Goal: Task Accomplishment & Management: Use online tool/utility

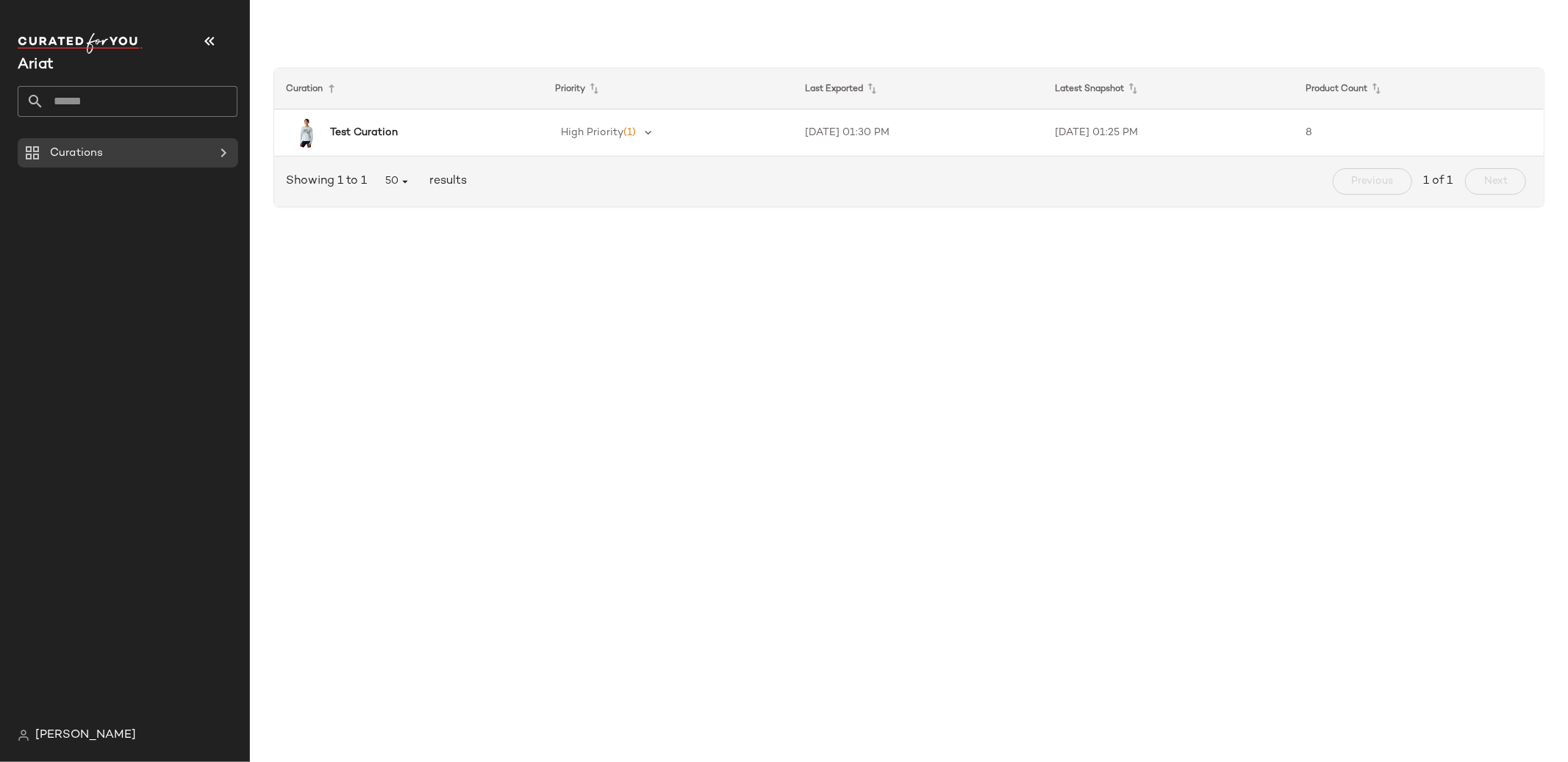
click at [90, 731] on span "[PERSON_NAME]" at bounding box center [86, 736] width 101 height 17
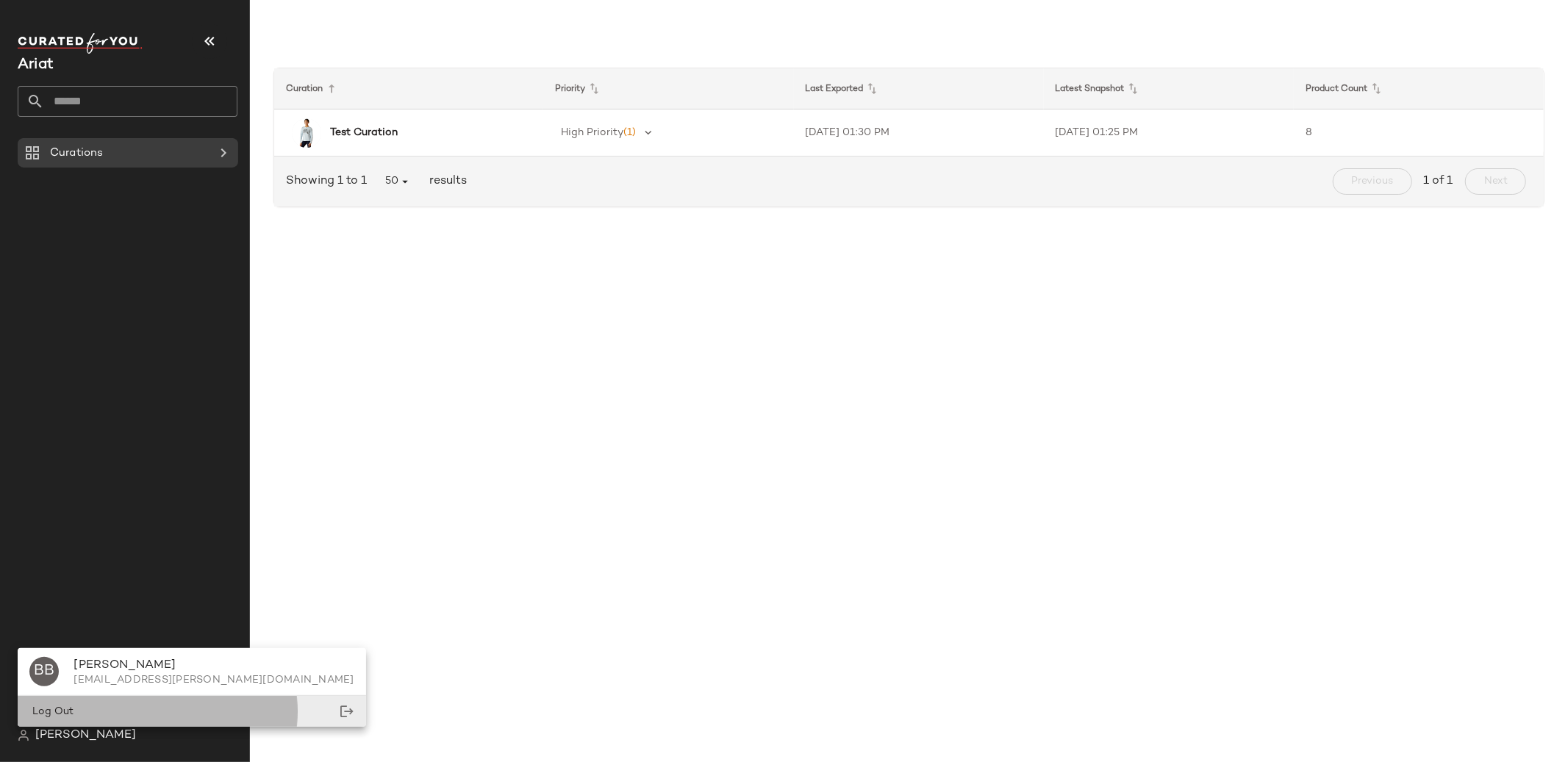
click at [111, 707] on div "Log Out" at bounding box center [191, 711] width 347 height 30
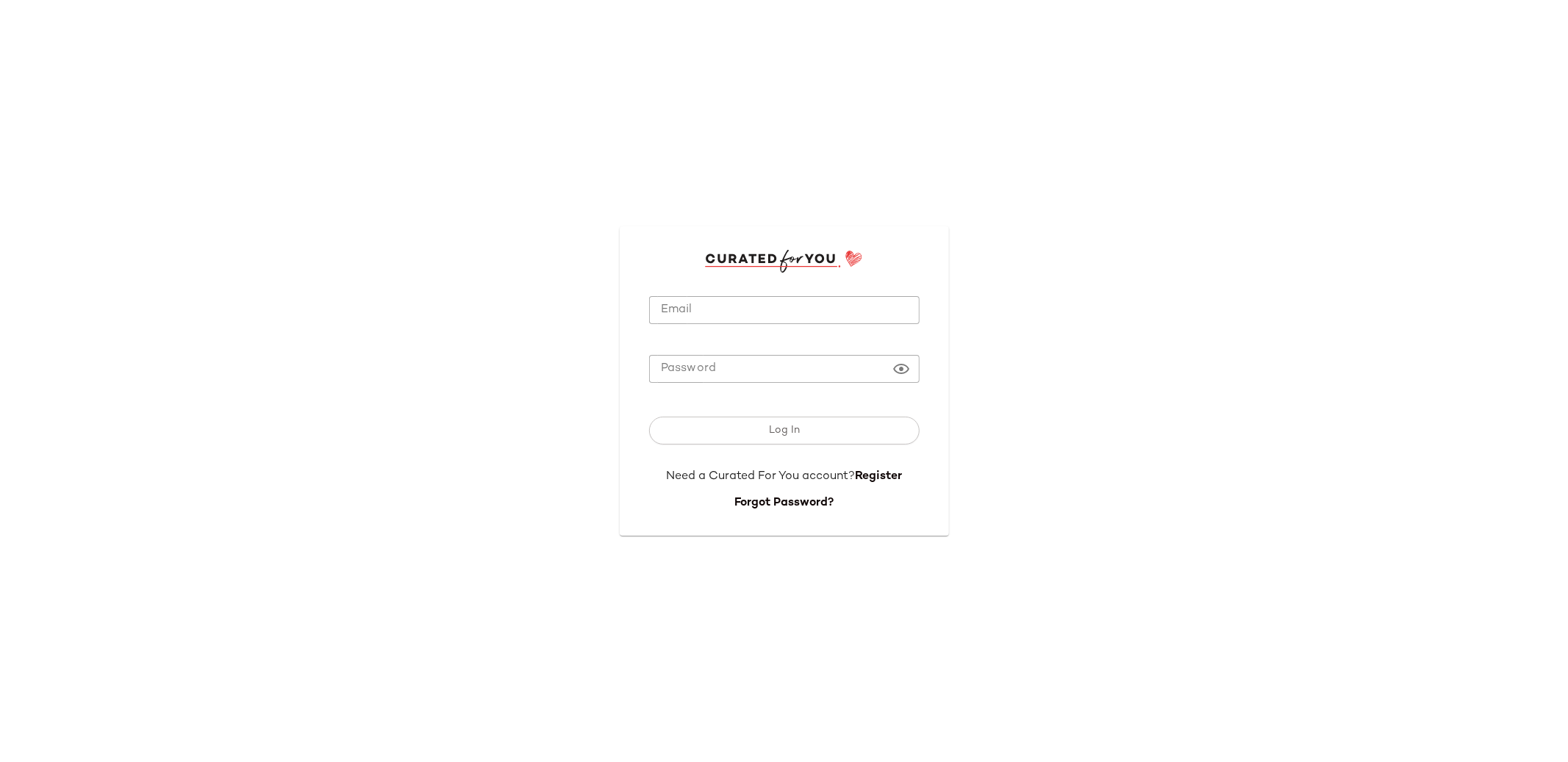
click at [696, 313] on input "Email" at bounding box center [784, 310] width 271 height 28
type input "*"
type input "**********"
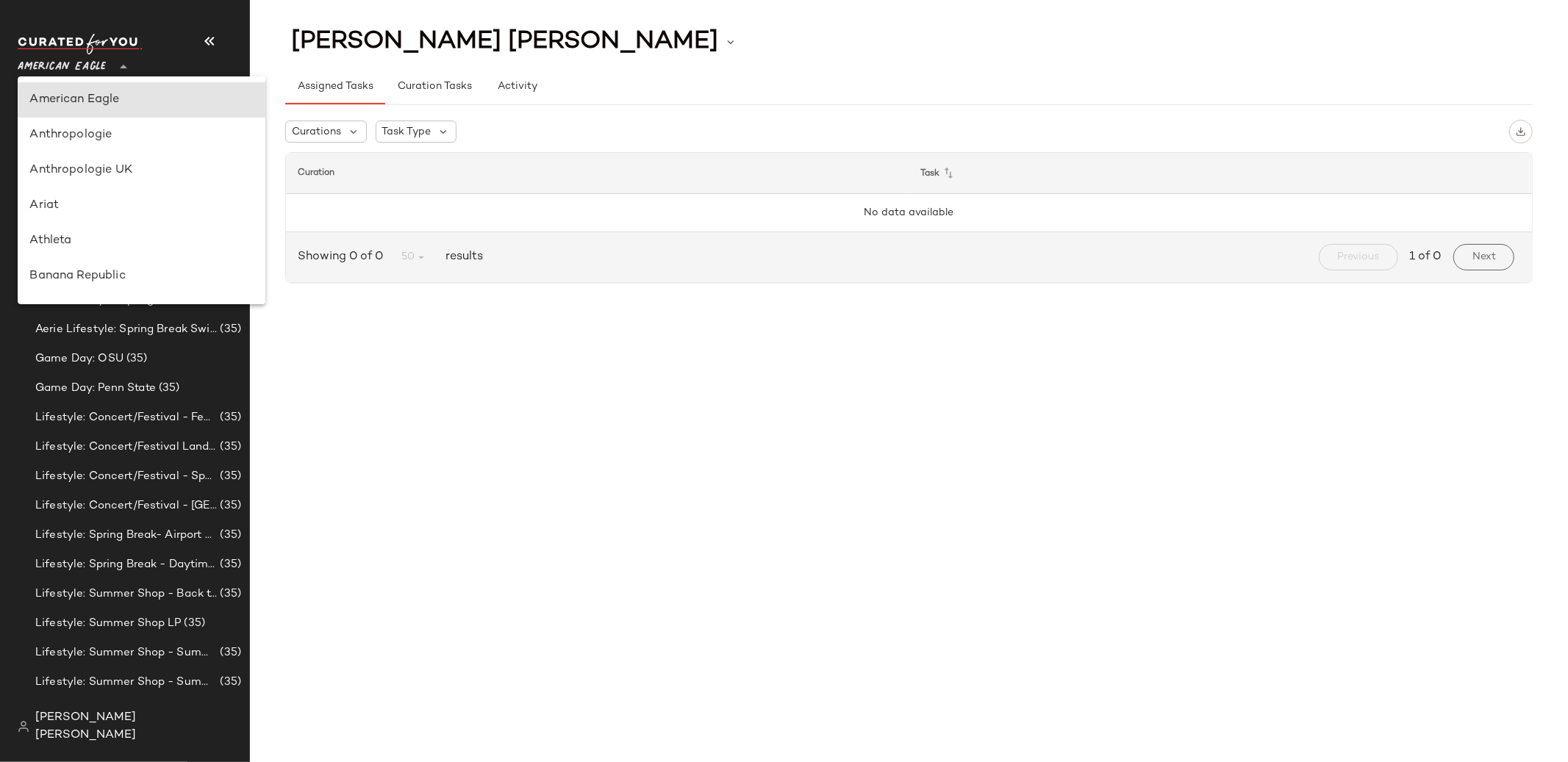
click at [122, 66] on icon at bounding box center [123, 67] width 17 height 17
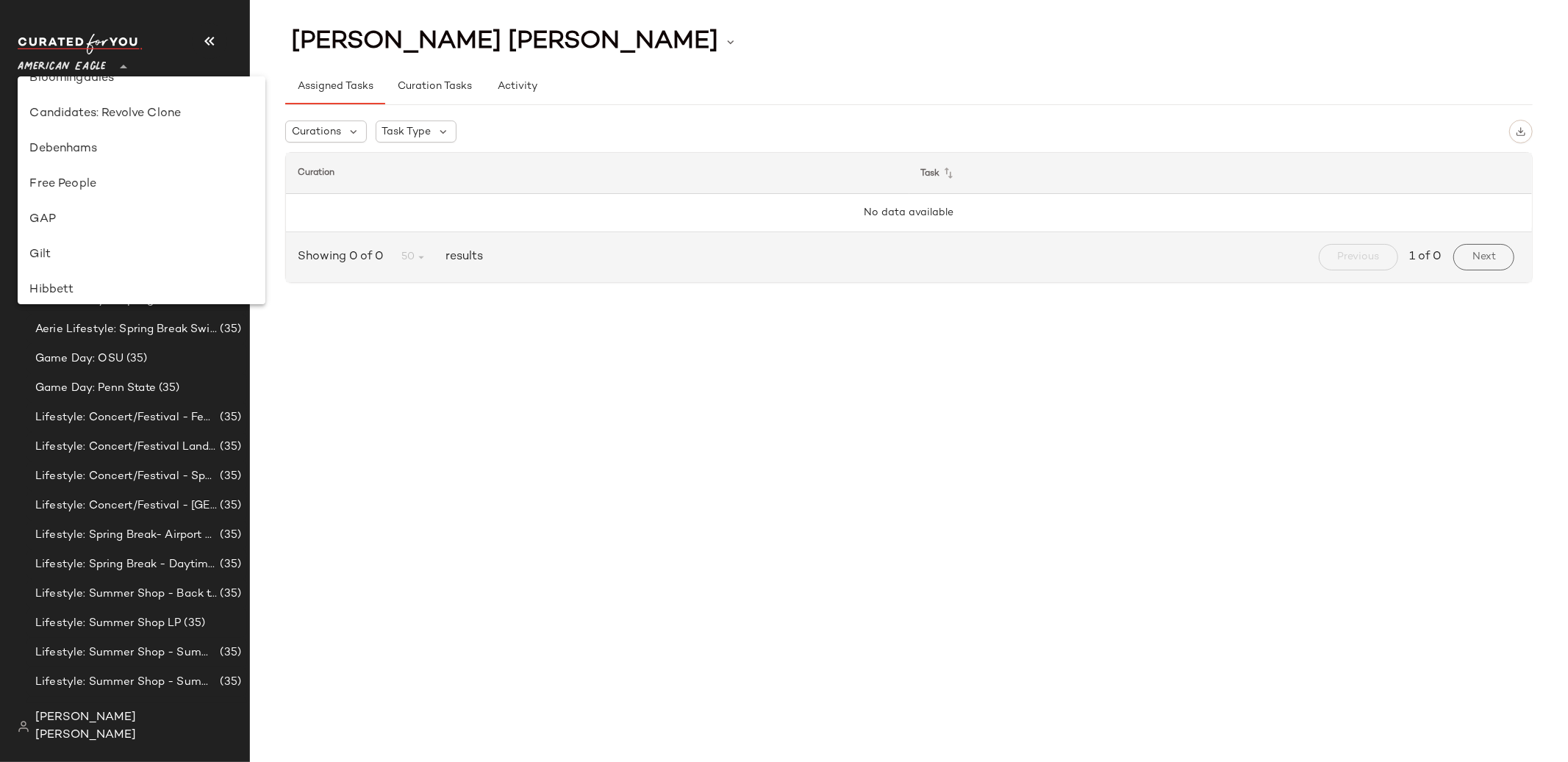
scroll to position [196, 0]
click at [109, 224] on div "Free People" at bounding box center [141, 222] width 223 height 17
type input "**"
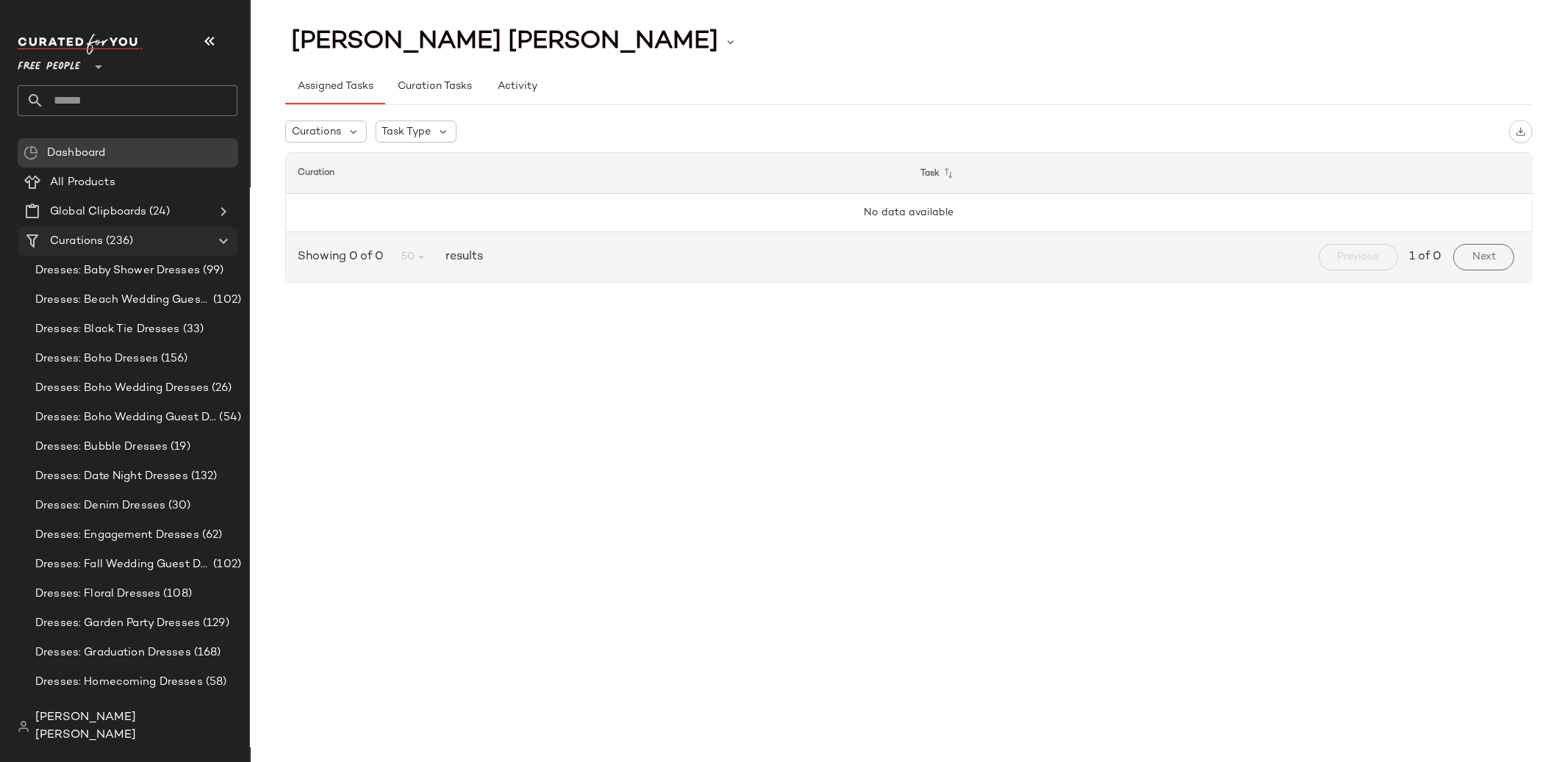
click at [107, 235] on span "(236)" at bounding box center [118, 241] width 30 height 17
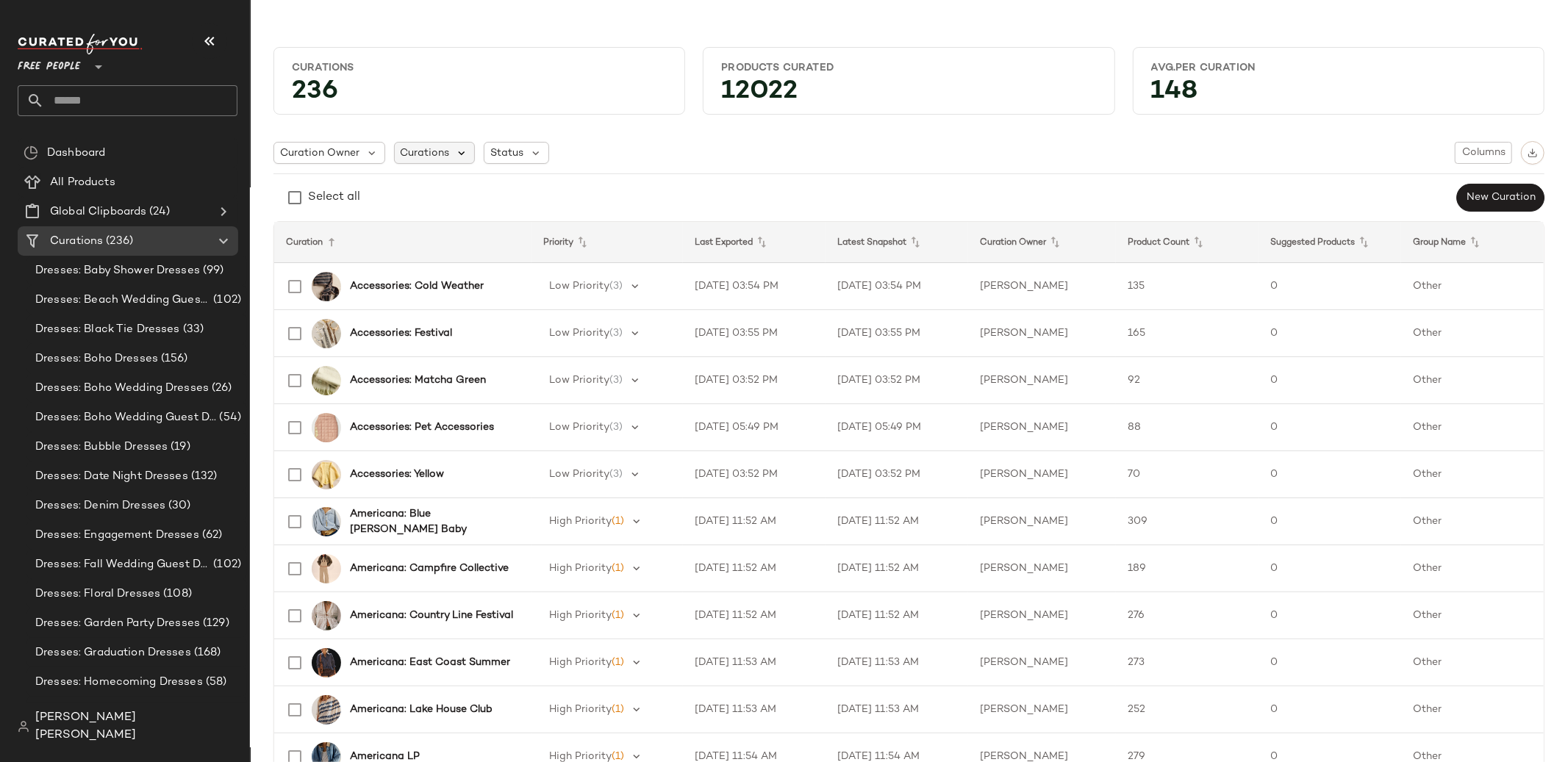
click at [458, 156] on icon at bounding box center [462, 152] width 13 height 13
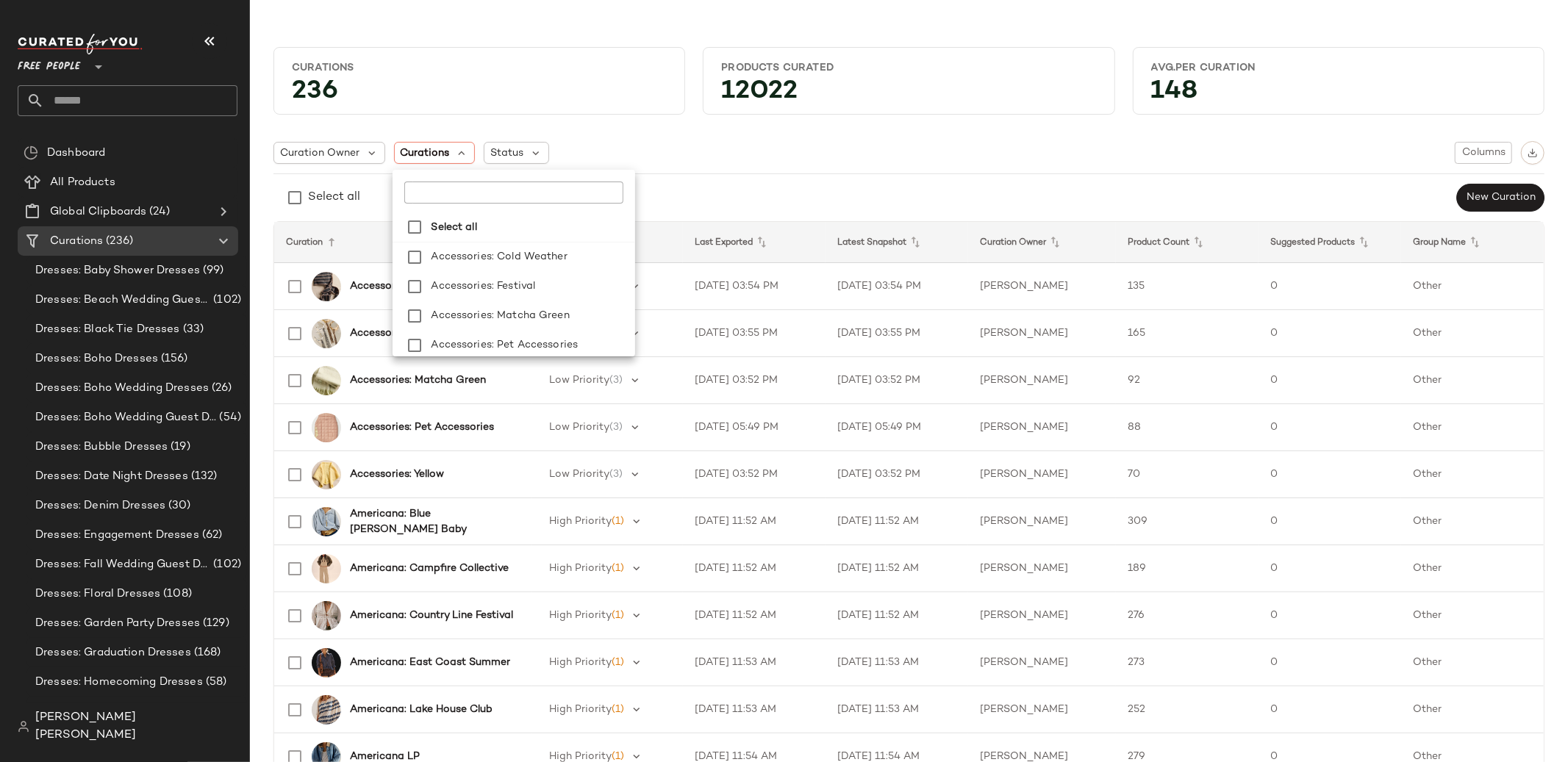
click at [466, 186] on input "text" at bounding box center [496, 193] width 184 height 22
type input "********"
click at [473, 256] on span "entials LP" at bounding box center [497, 257] width 49 height 29
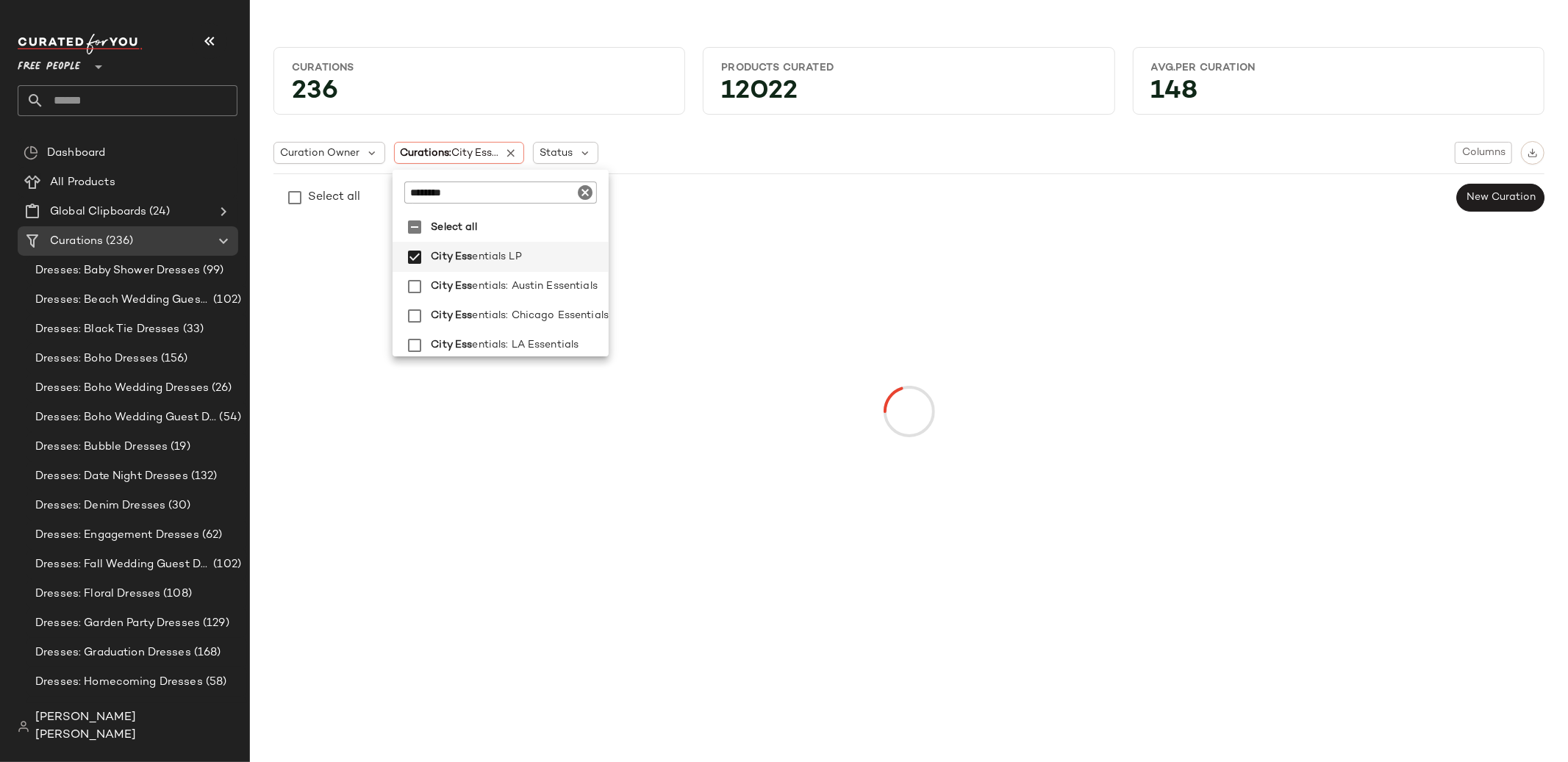
click at [790, 165] on div "Curation Owner Curations: City Ess... Status Columns Select all New Curation" at bounding box center [908, 177] width 1270 height 71
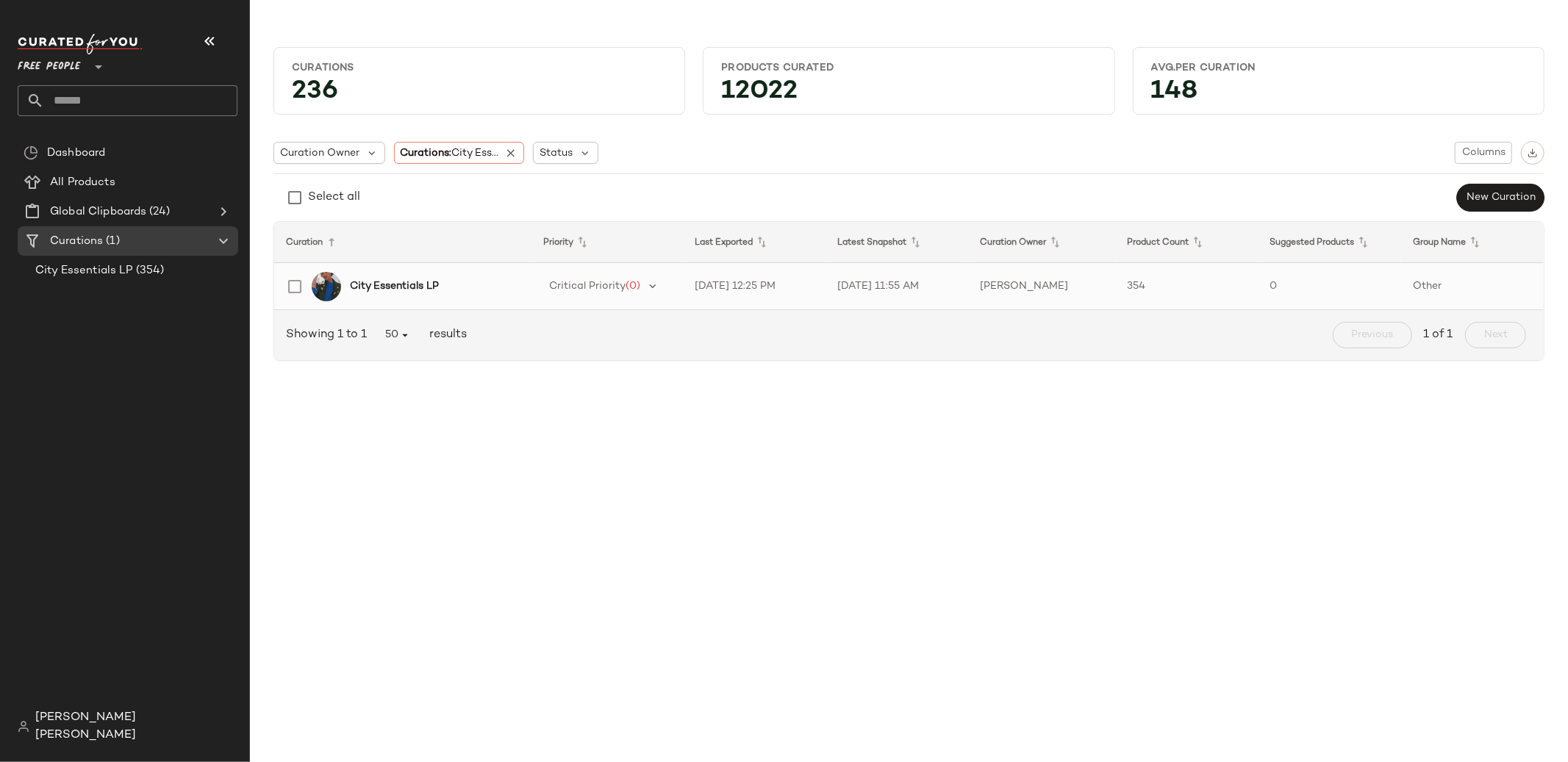
click at [402, 286] on b "City Essentials LP" at bounding box center [394, 287] width 89 height 16
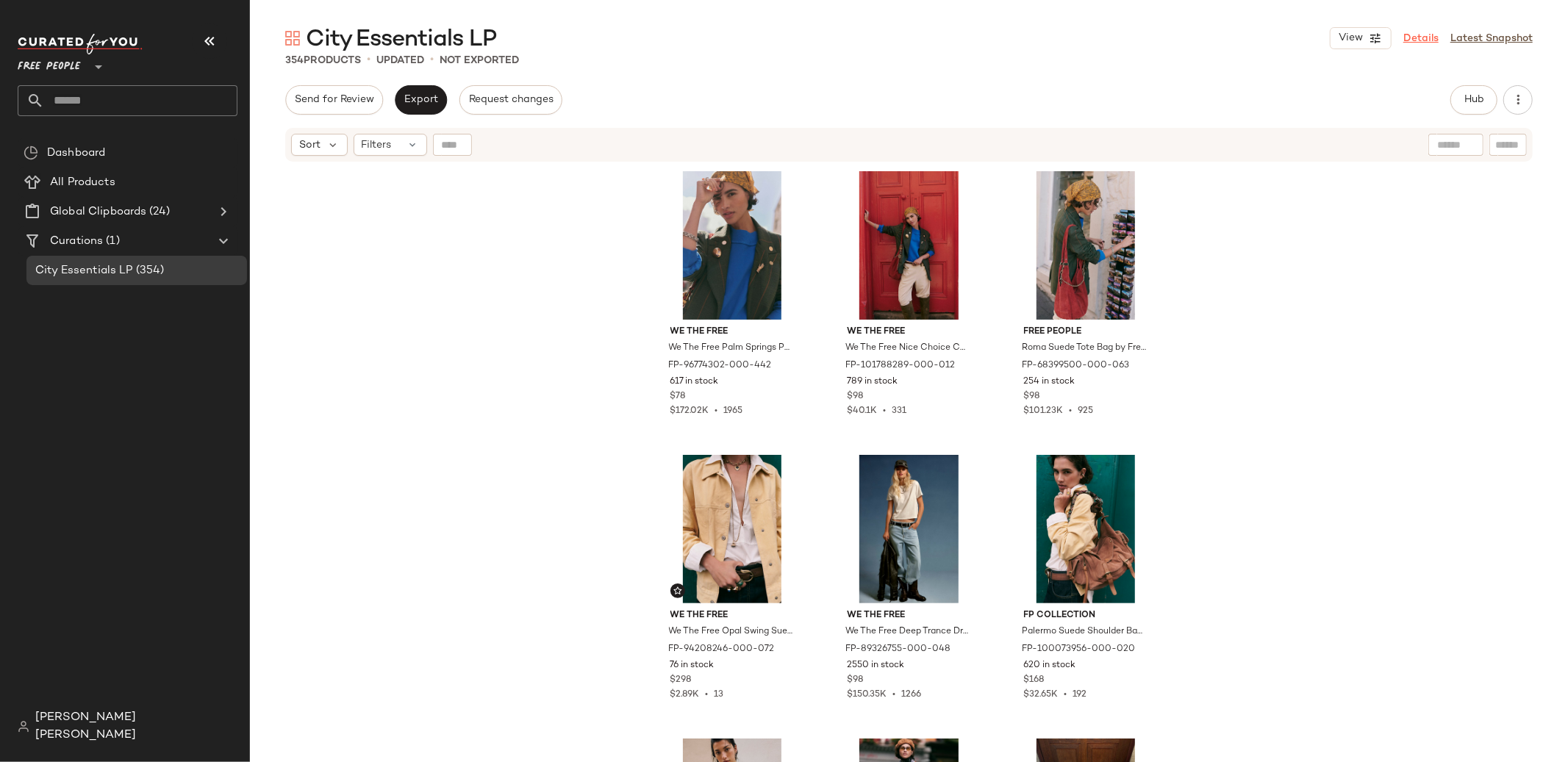
click at [1424, 39] on link "Details" at bounding box center [1420, 39] width 36 height 16
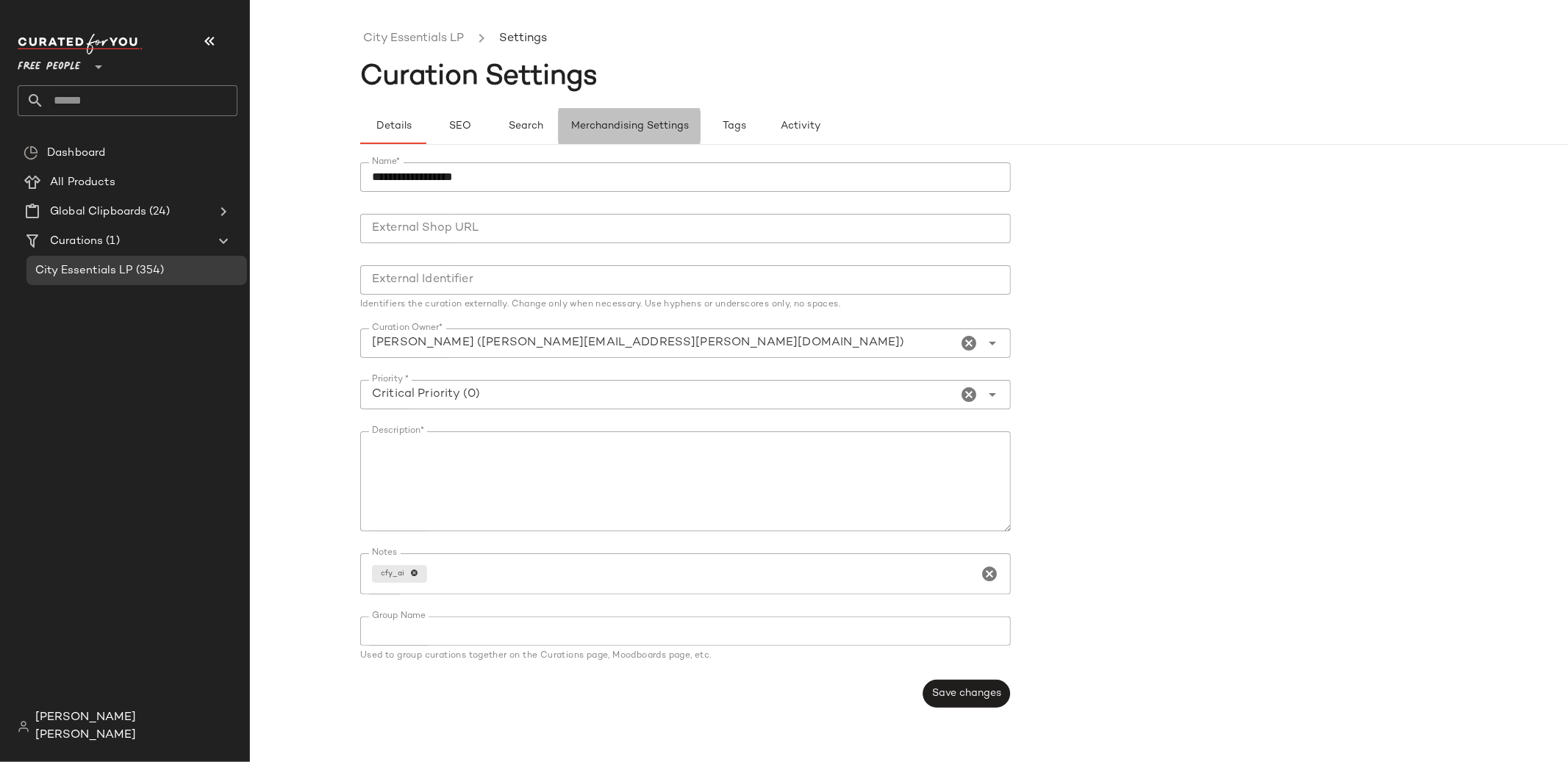
click at [637, 126] on span "Merchandising Settings" at bounding box center [629, 126] width 118 height 12
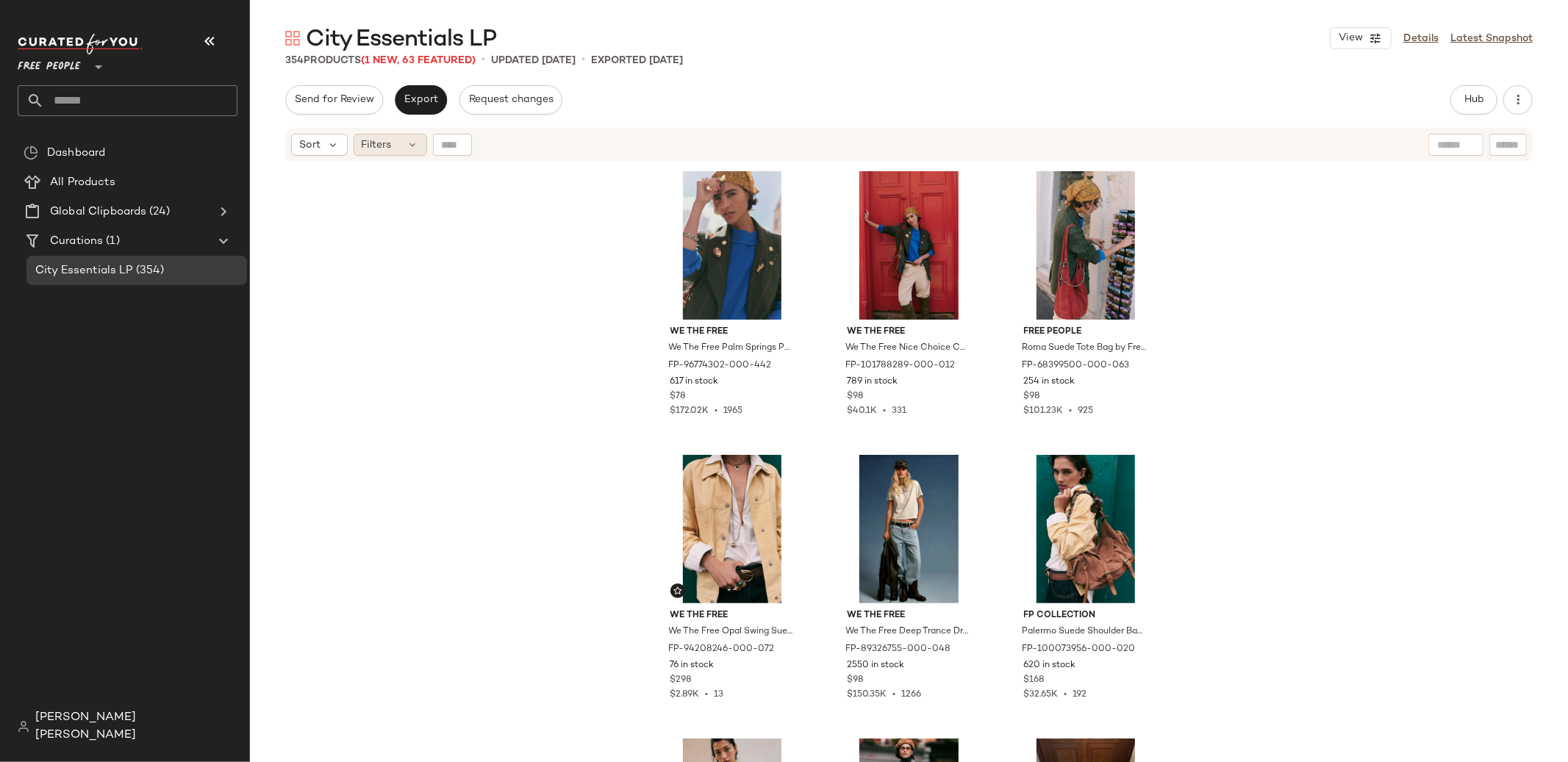
click at [396, 148] on div "Filters" at bounding box center [390, 145] width 73 height 22
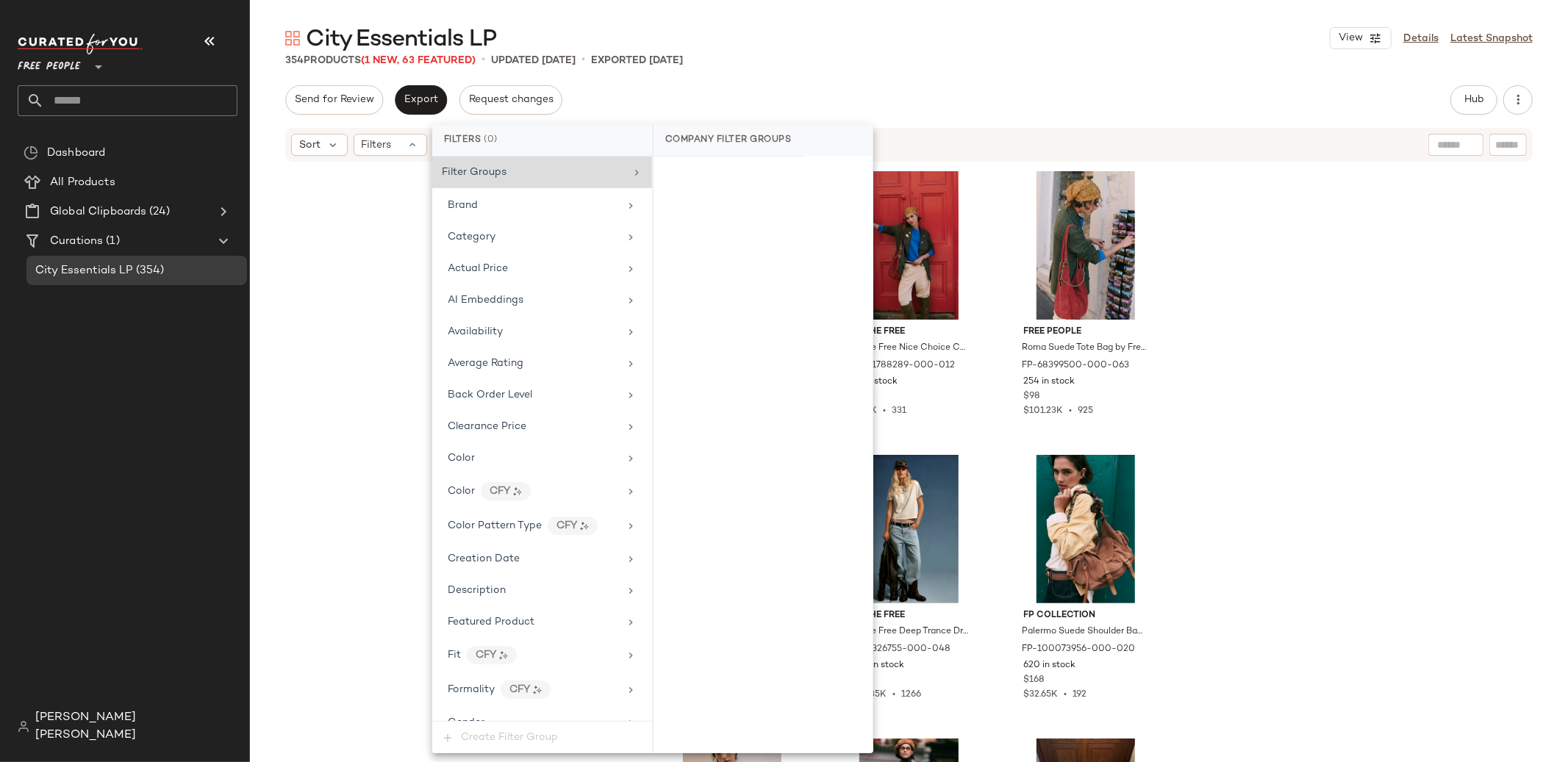
click at [590, 178] on div "Filter Groups" at bounding box center [533, 173] width 183 height 16
click at [1206, 174] on div "We The Free We The Free Palm Springs Pullover at Free People in Blue, Size: XL …" at bounding box center [908, 481] width 1318 height 636
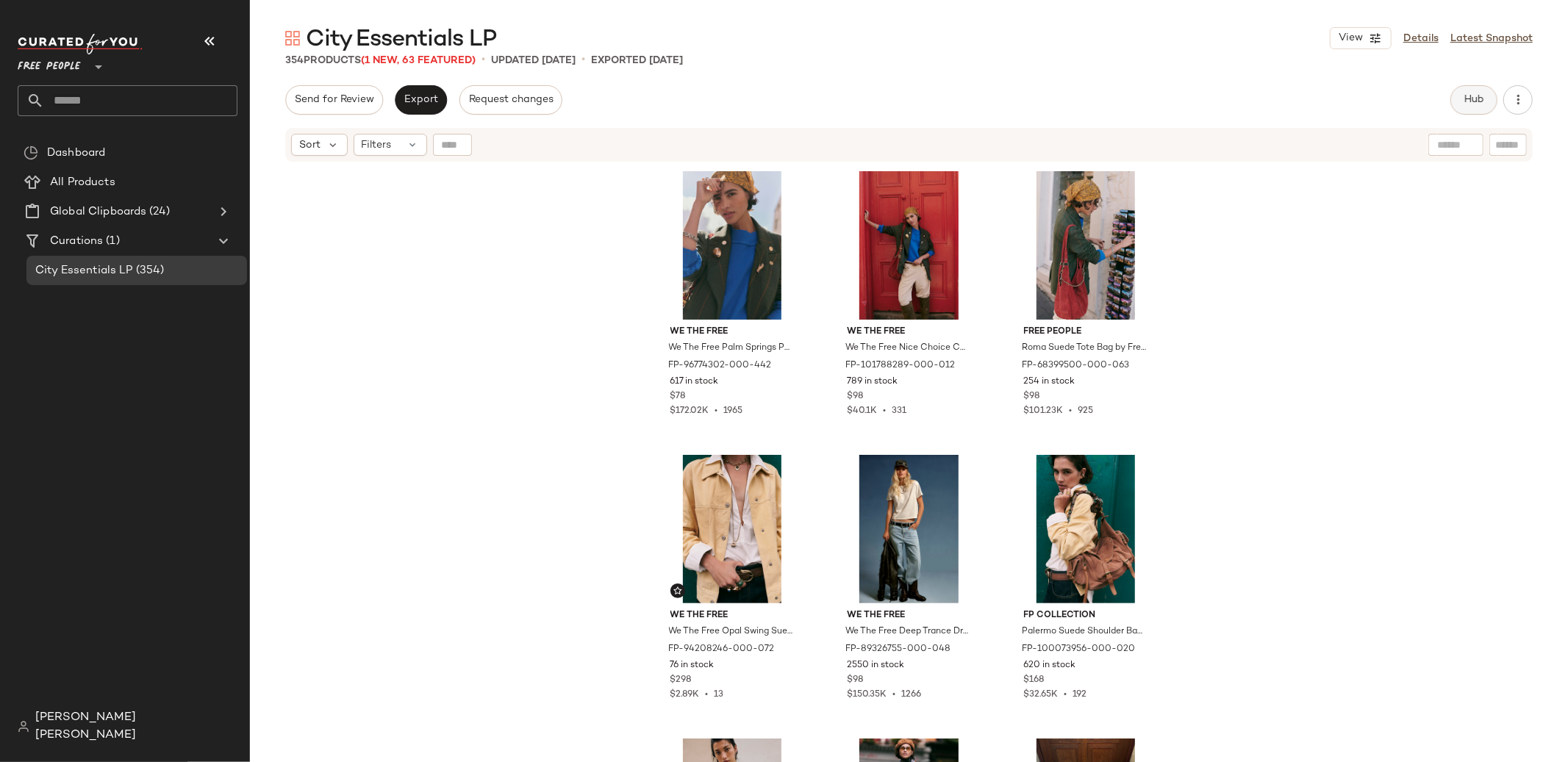
click at [1491, 108] on button "Hub" at bounding box center [1474, 99] width 47 height 29
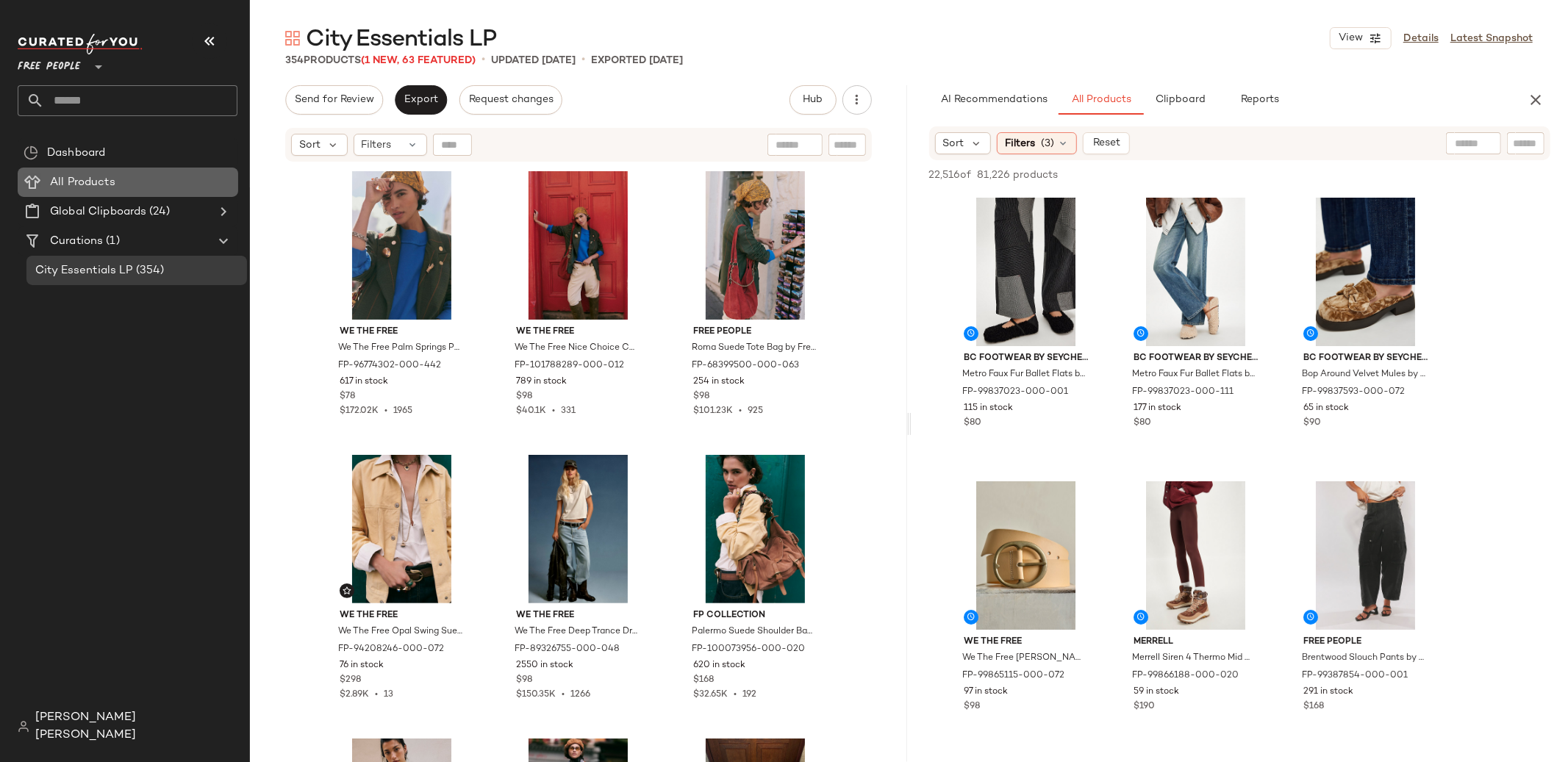
click at [166, 182] on div "All Products" at bounding box center [139, 182] width 186 height 17
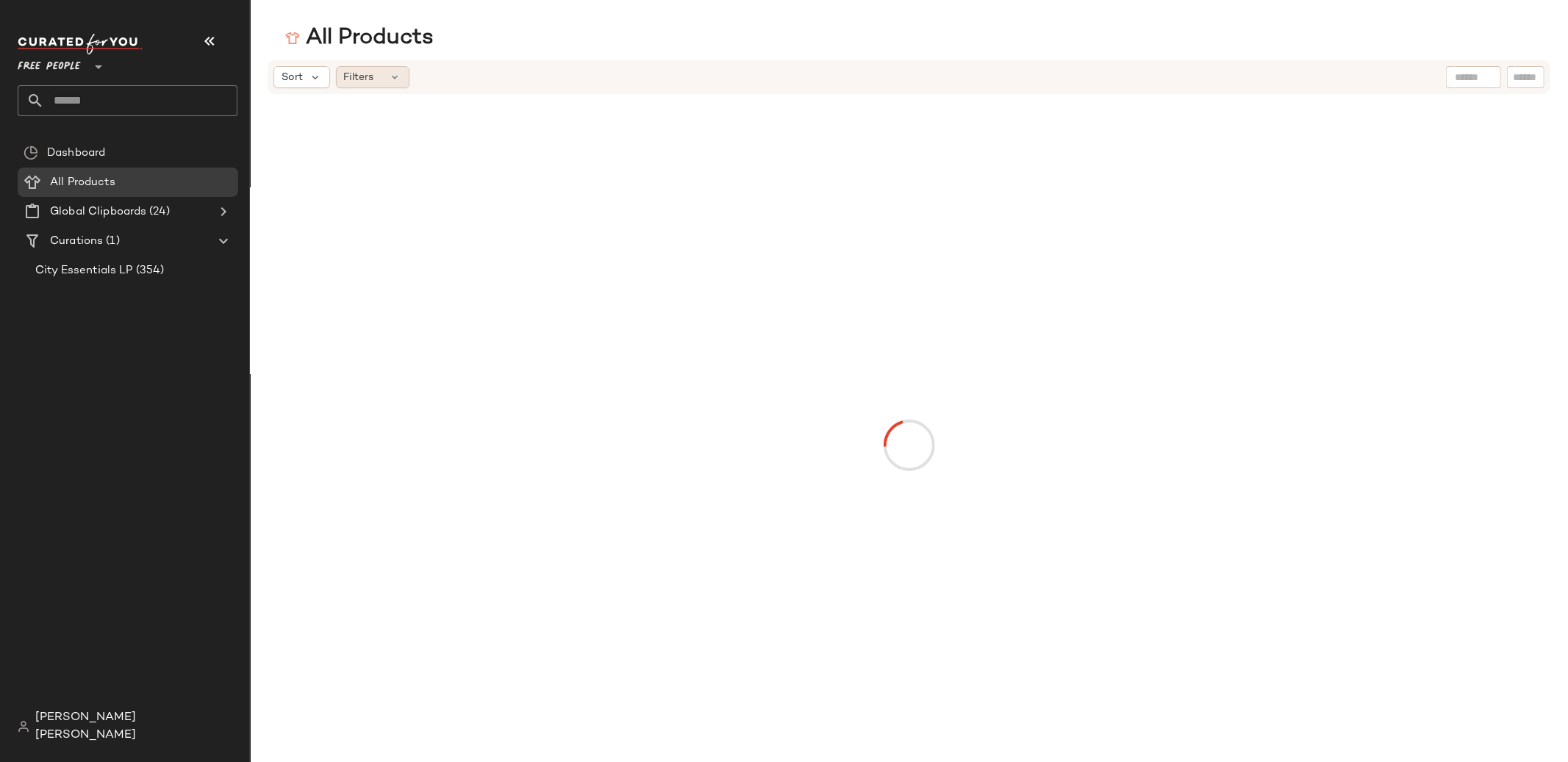
click at [380, 76] on div "Filters" at bounding box center [372, 77] width 73 height 22
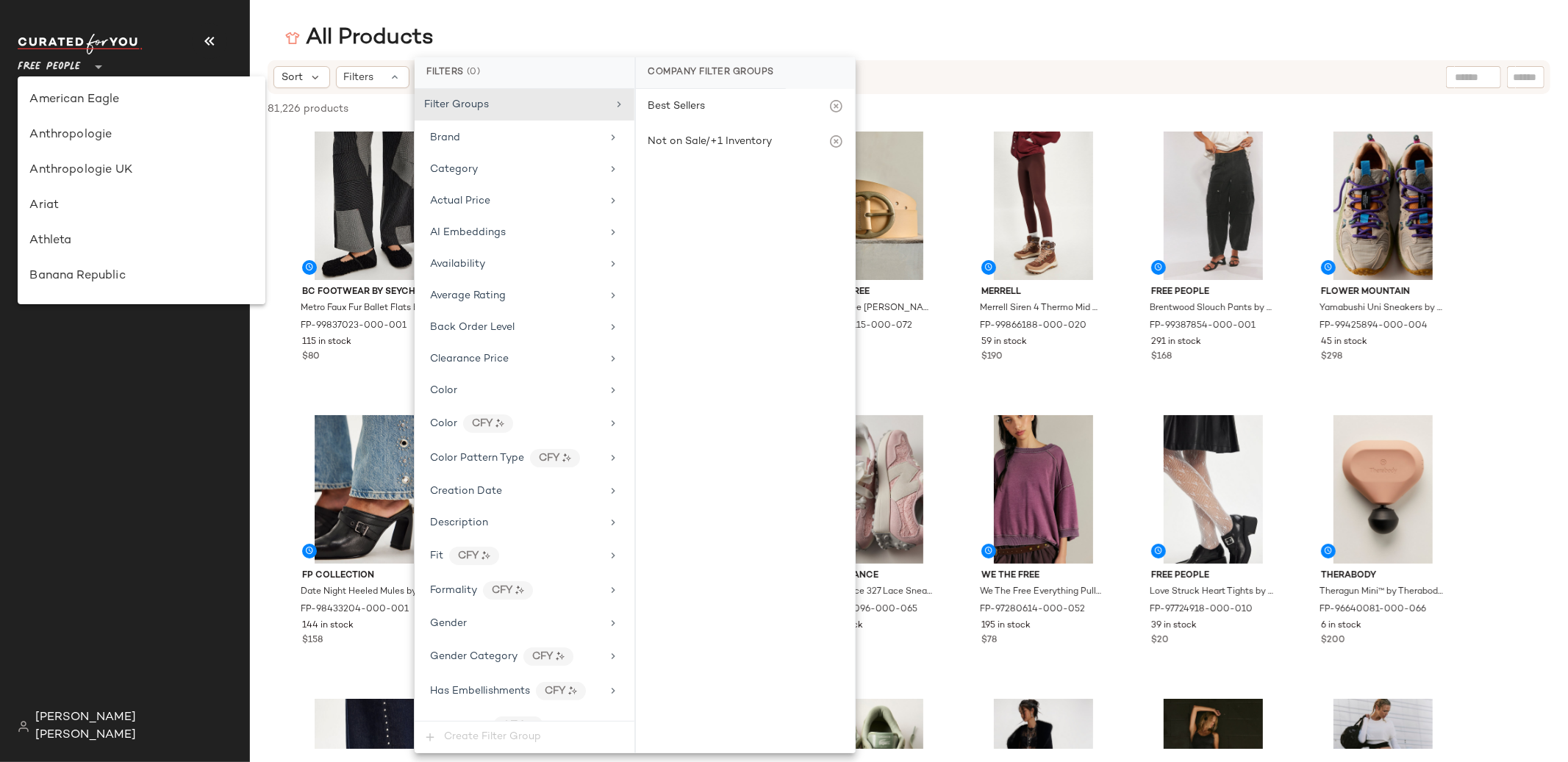
click at [90, 65] on icon at bounding box center [99, 67] width 17 height 17
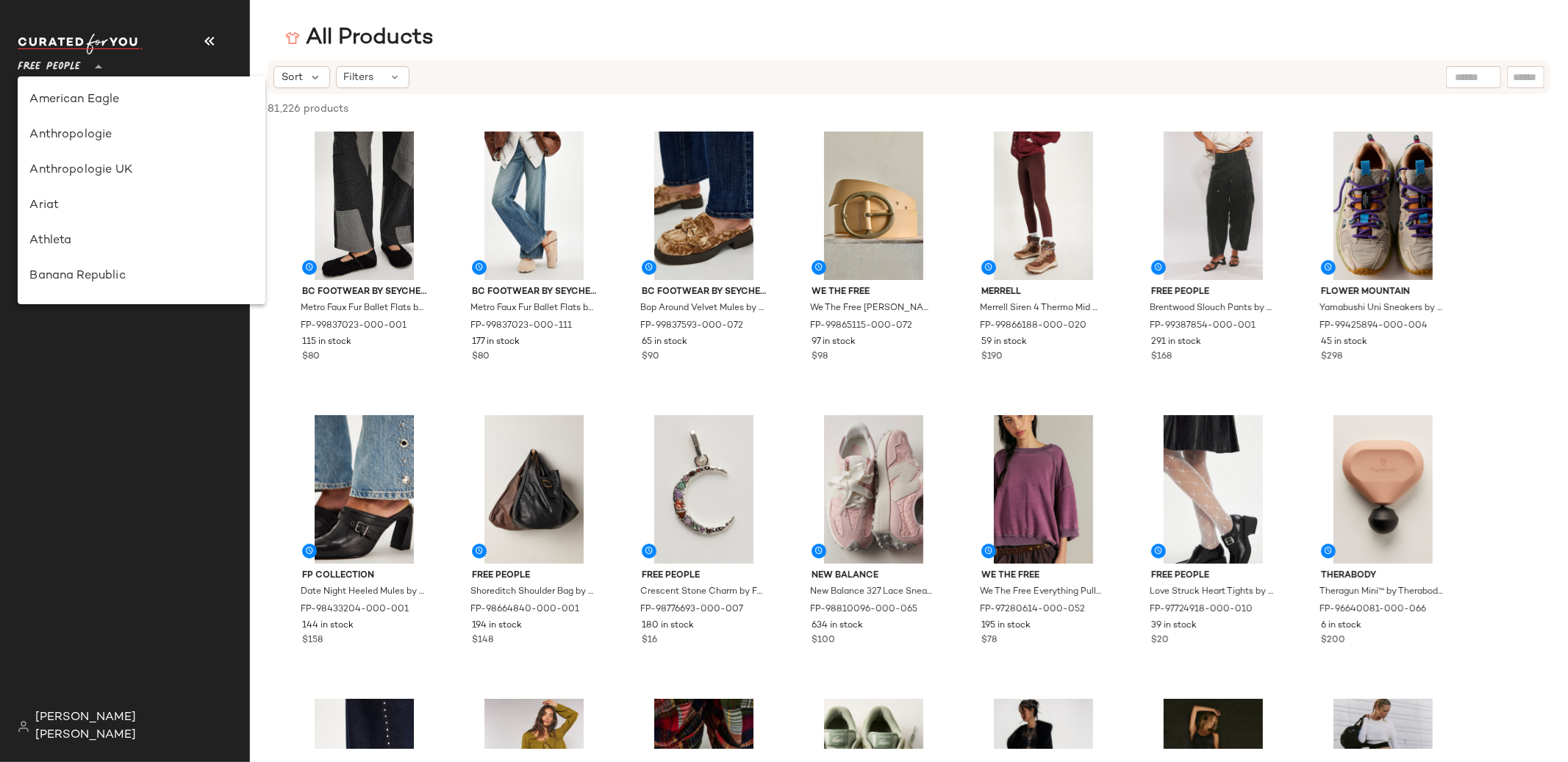
click at [100, 66] on icon at bounding box center [99, 67] width 17 height 17
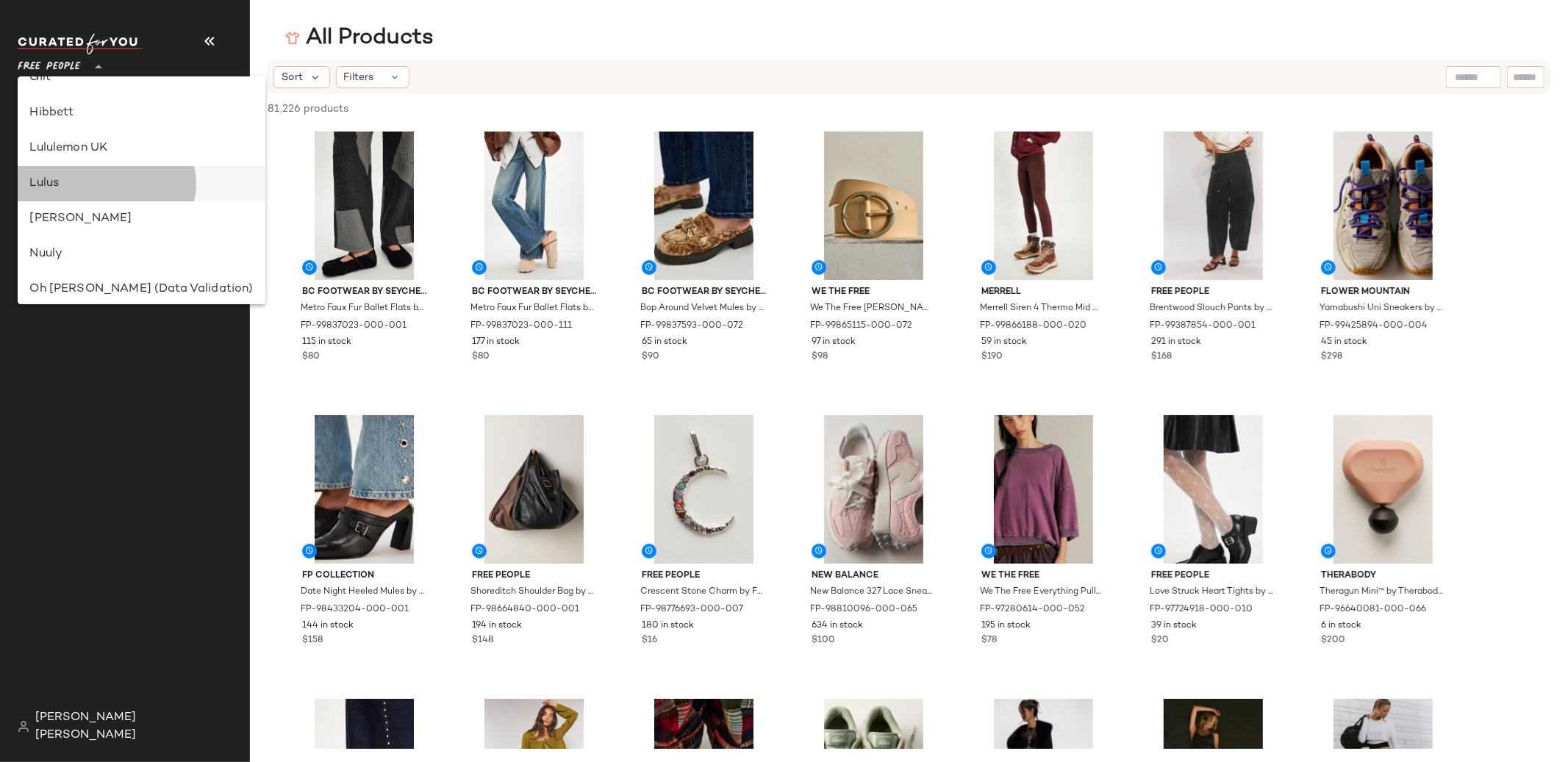
click at [104, 186] on div "Lulus" at bounding box center [141, 184] width 223 height 17
type input "**"
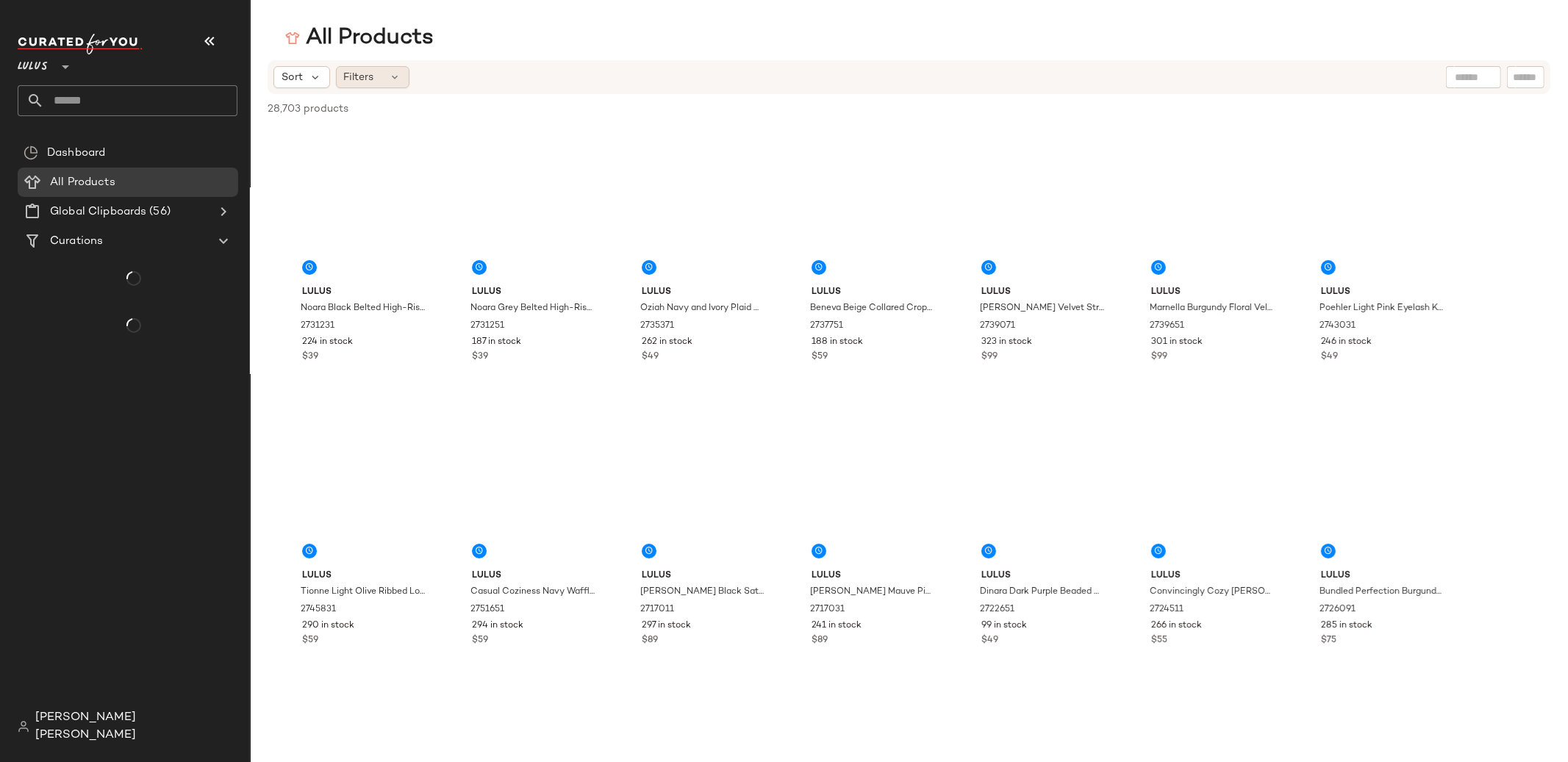
click at [381, 80] on div "Filters" at bounding box center [372, 77] width 73 height 22
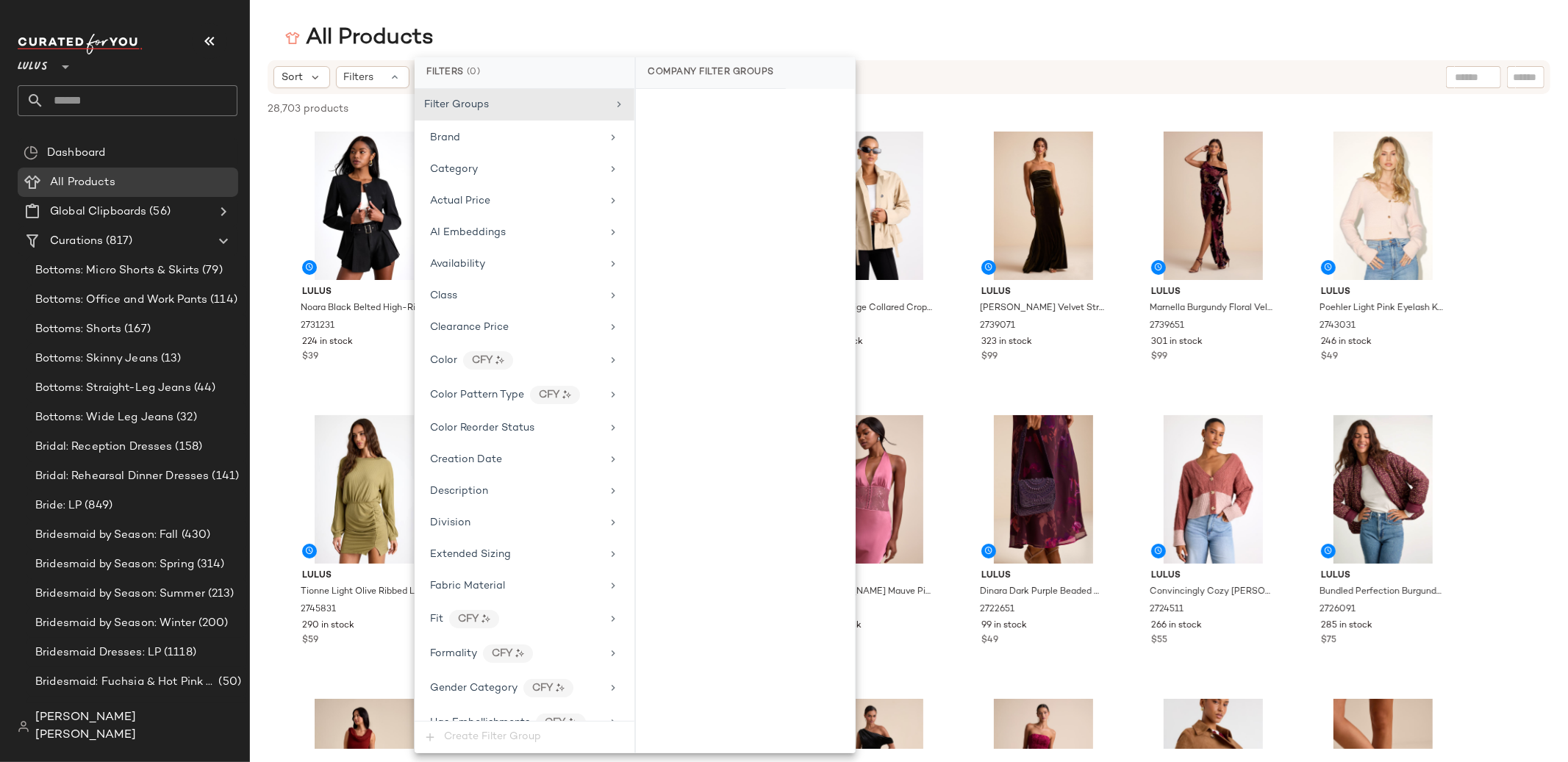
click at [526, 47] on div "All Products" at bounding box center [908, 38] width 1318 height 29
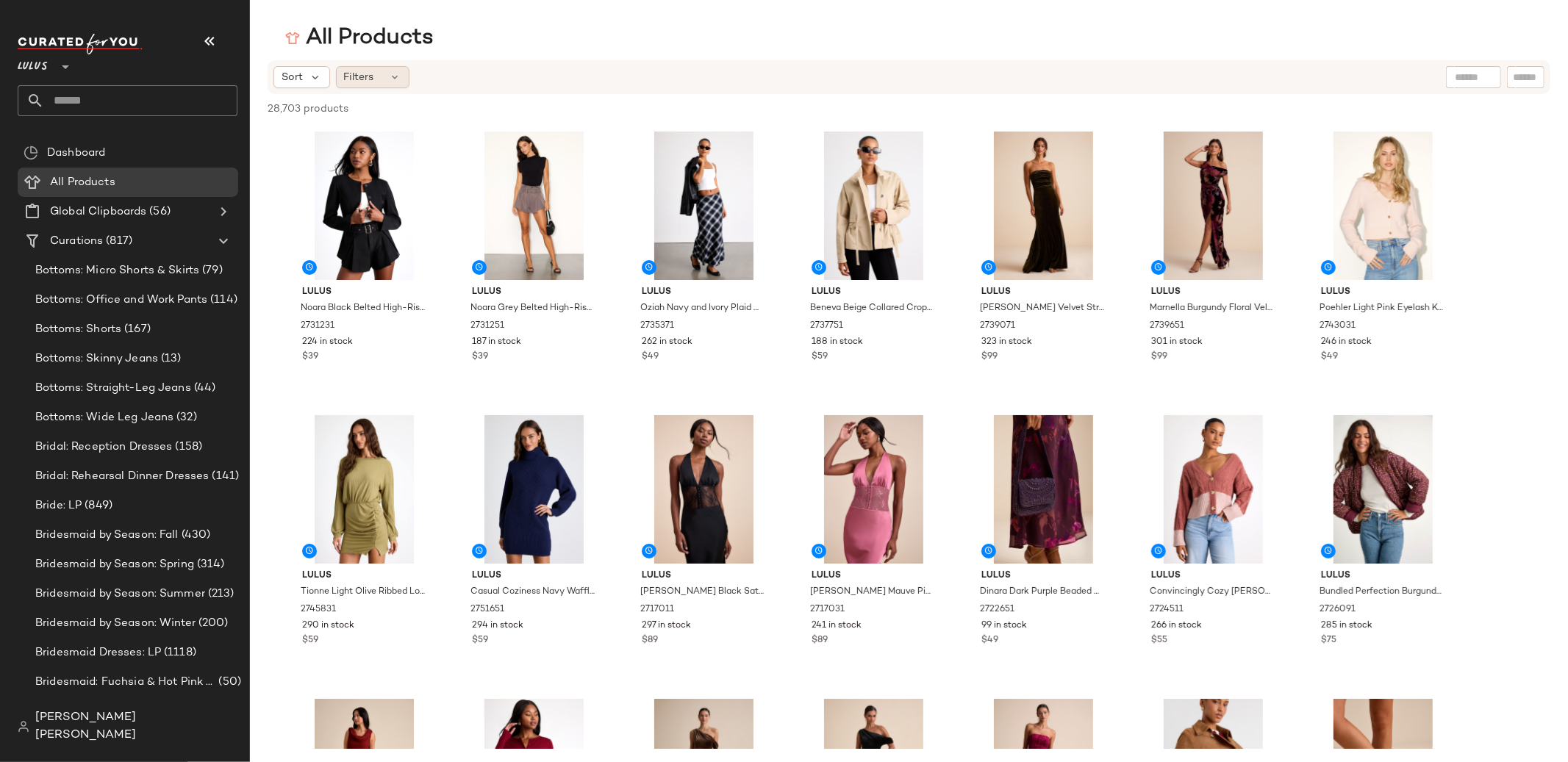
click at [383, 67] on div "Filters" at bounding box center [372, 77] width 73 height 22
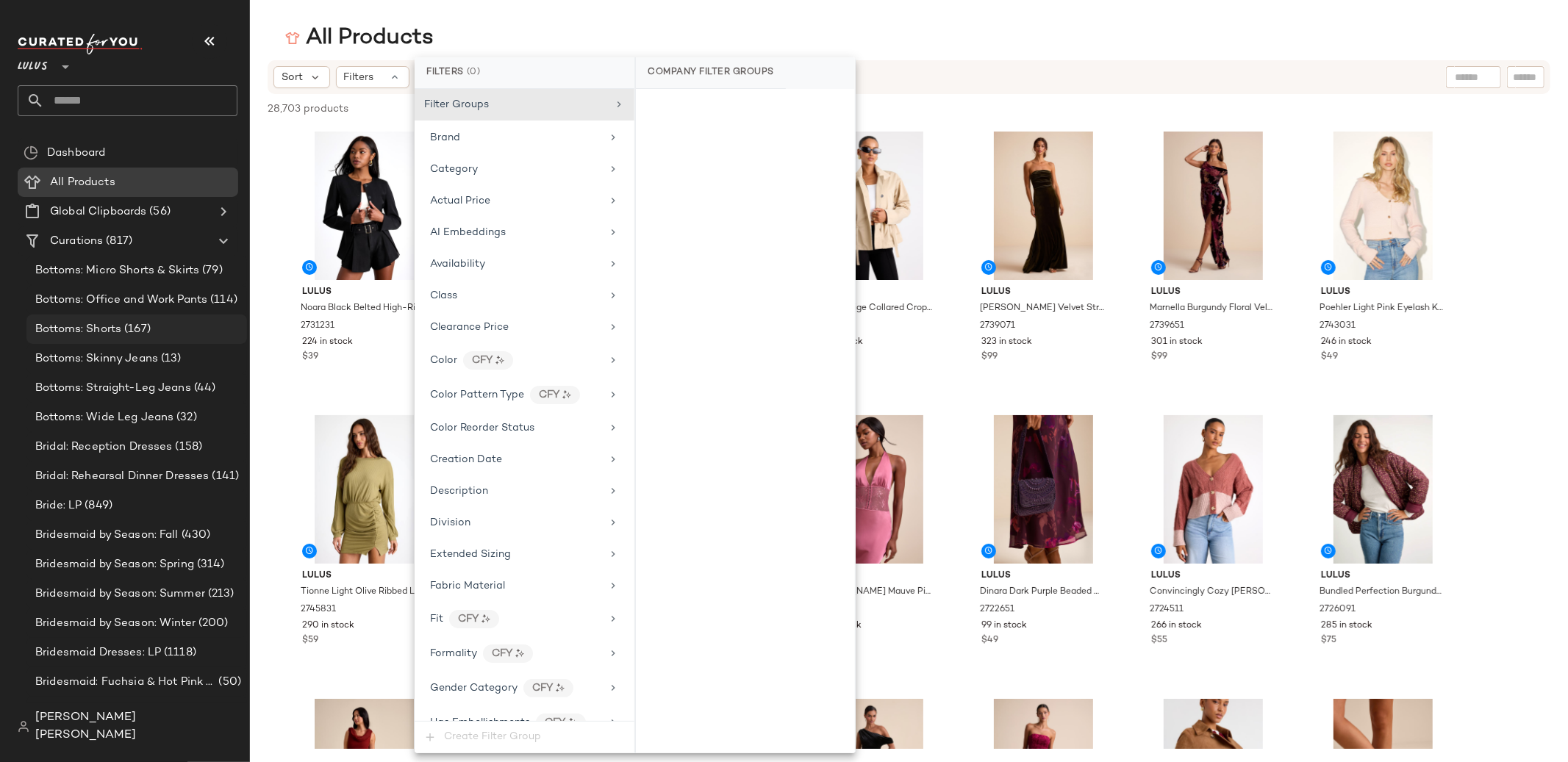
click at [176, 339] on div "Bottoms: Shorts (167)" at bounding box center [137, 328] width 220 height 29
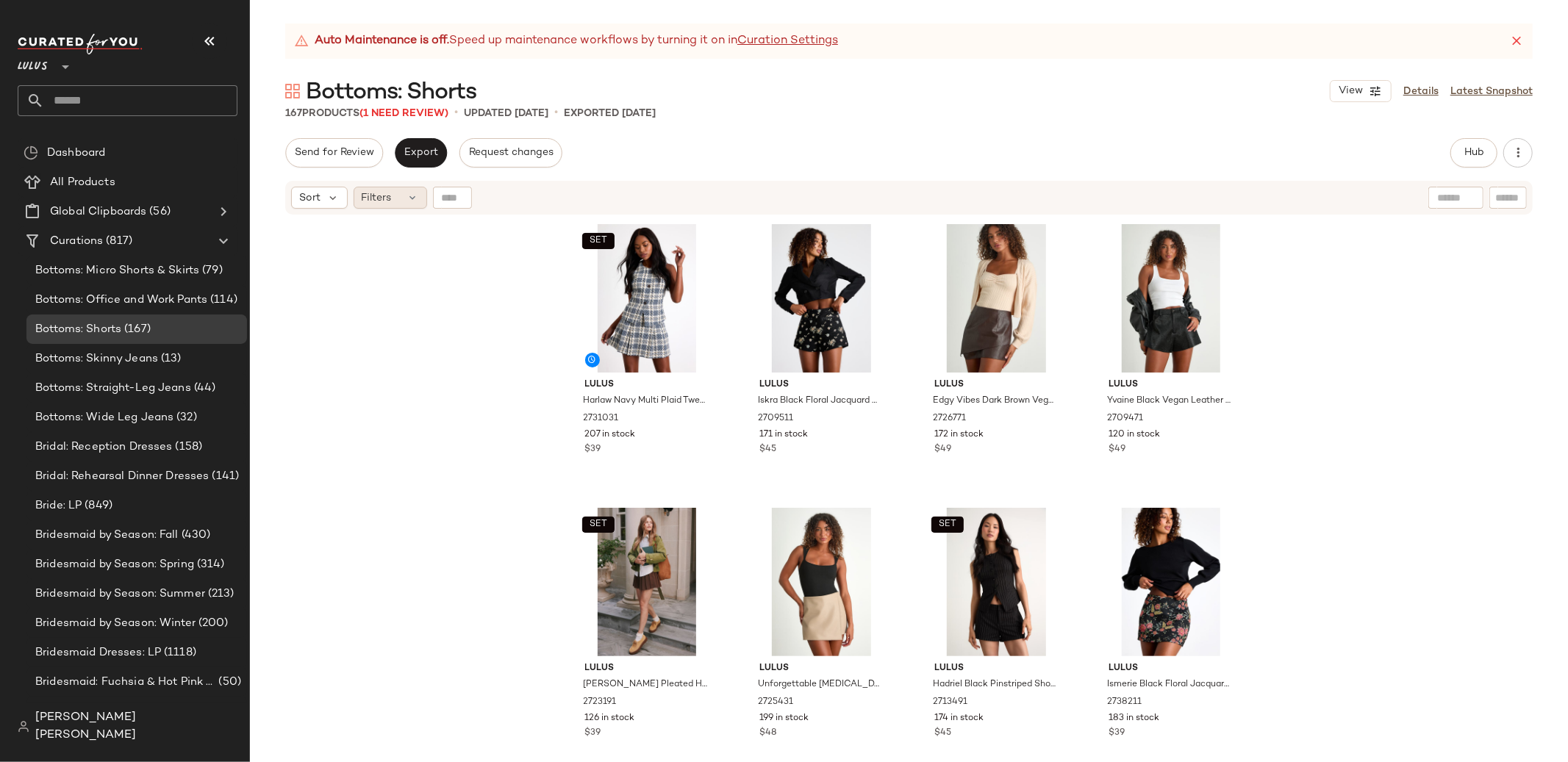
click at [393, 199] on div "Filters" at bounding box center [390, 197] width 73 height 22
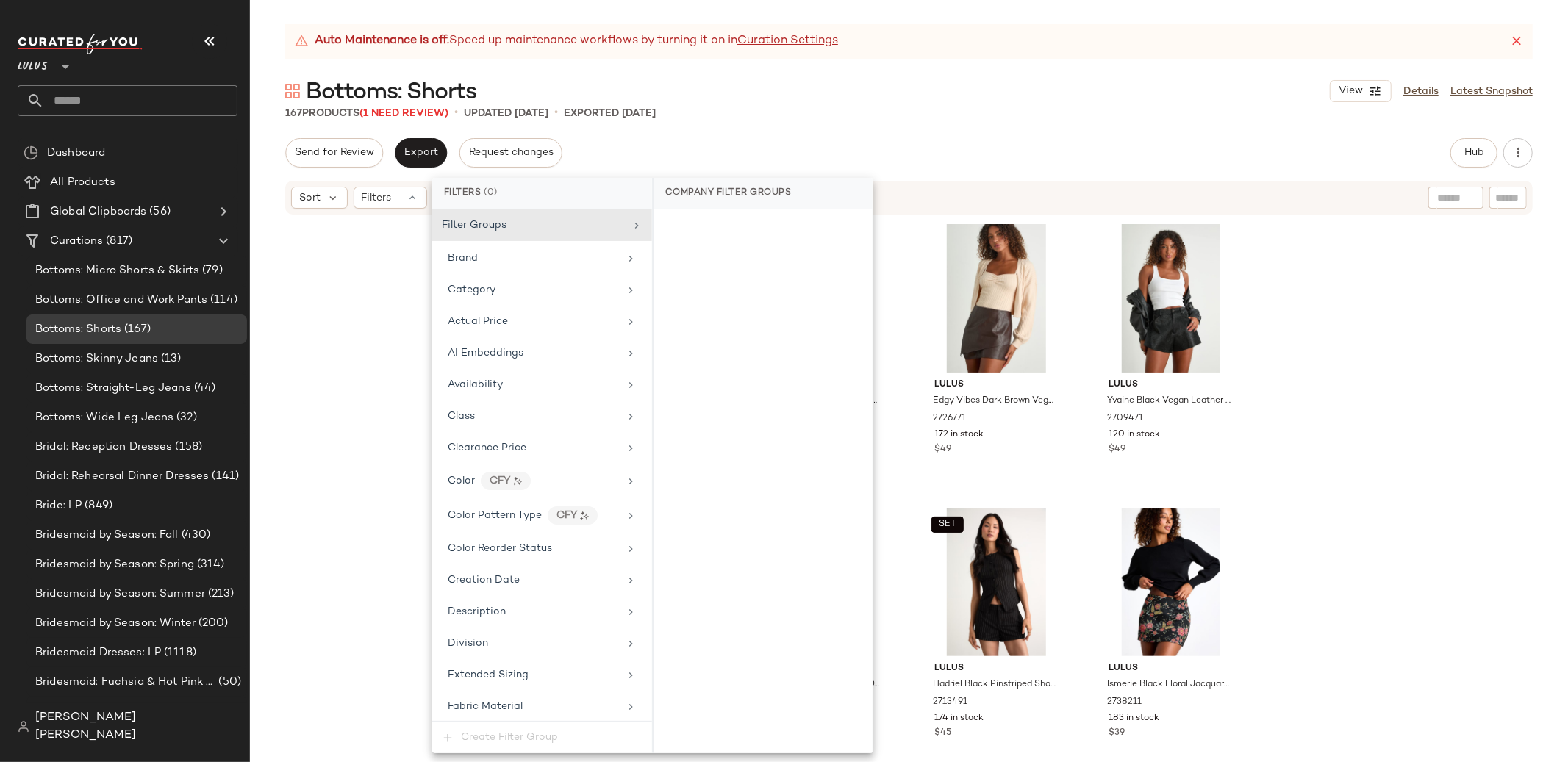
click at [892, 120] on div "167 Products (1 Need Review) • updated [DATE] • Exported [DATE]" at bounding box center [908, 113] width 1318 height 15
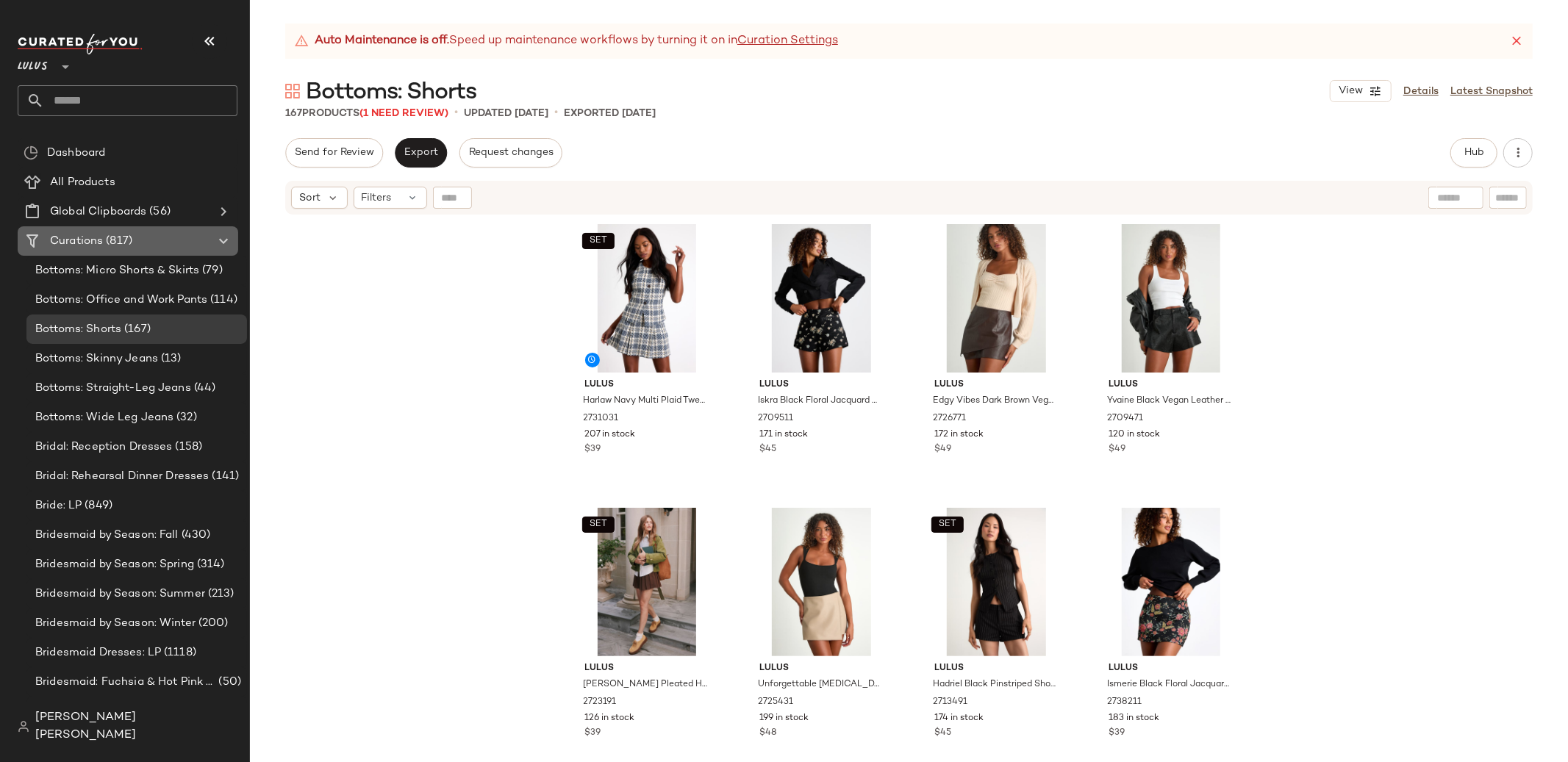
click at [109, 243] on span "(817)" at bounding box center [117, 241] width 29 height 17
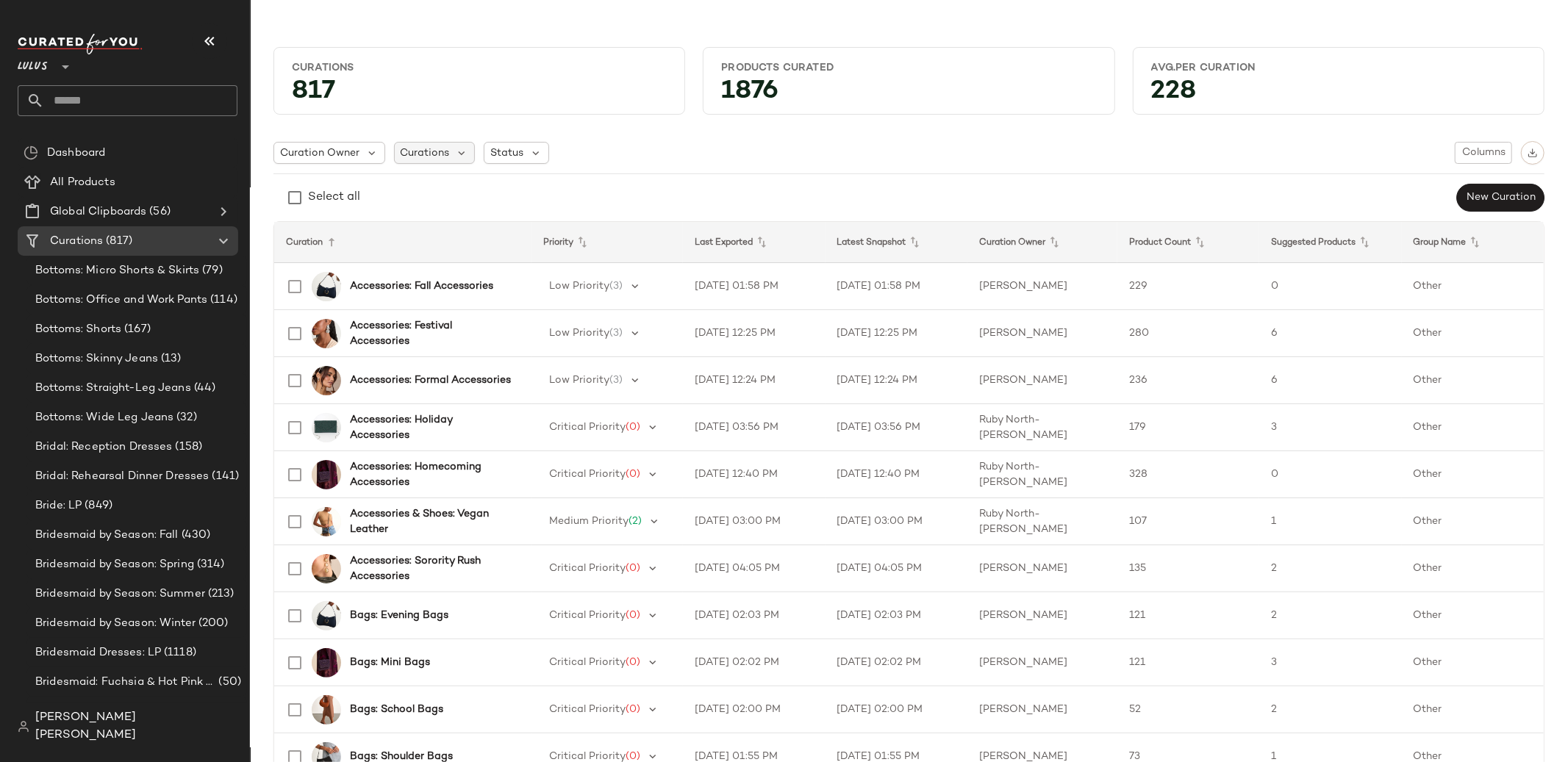
click at [444, 156] on span "Curations" at bounding box center [425, 153] width 49 height 16
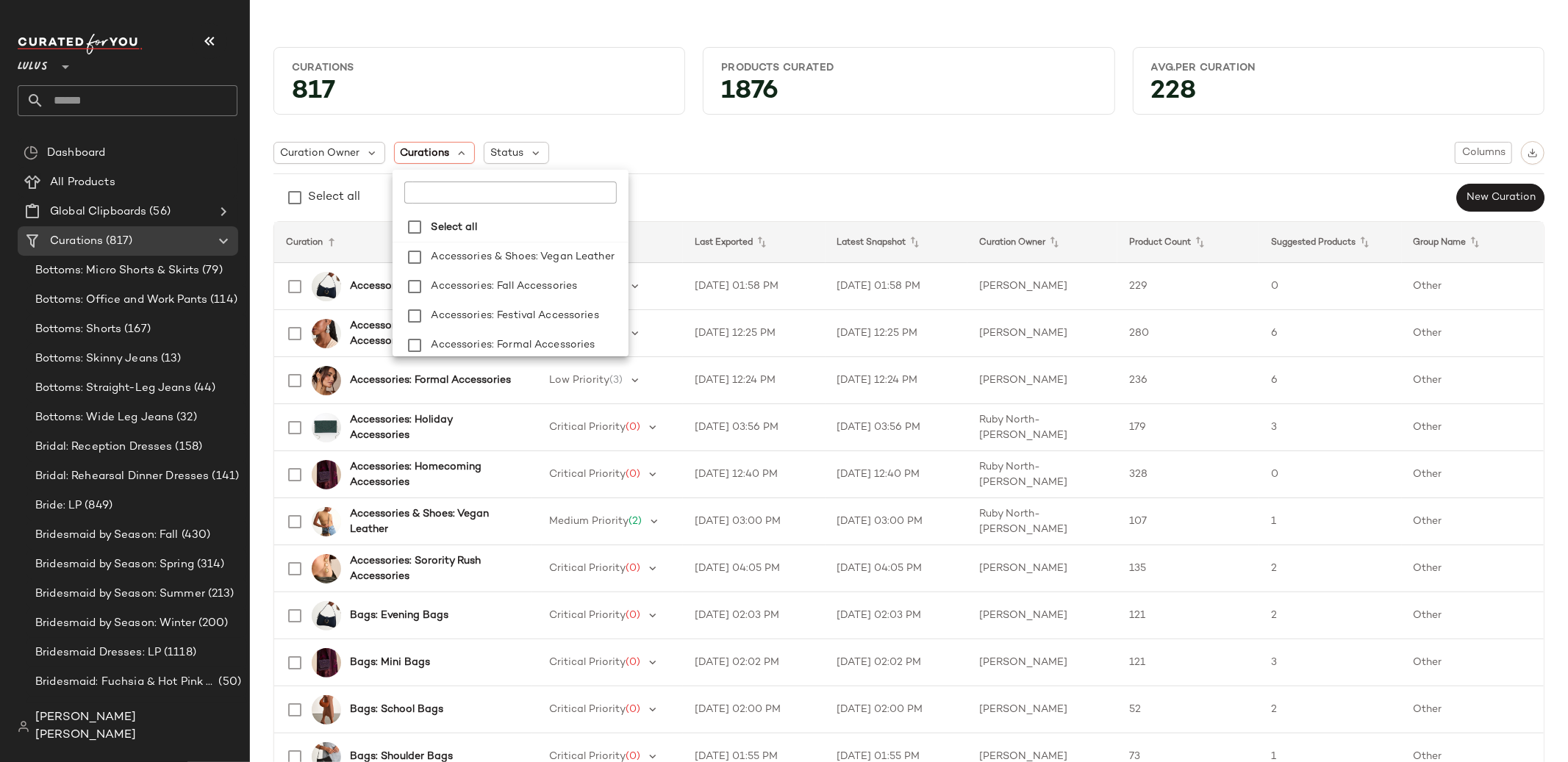
click at [446, 185] on input "text" at bounding box center [496, 193] width 184 height 22
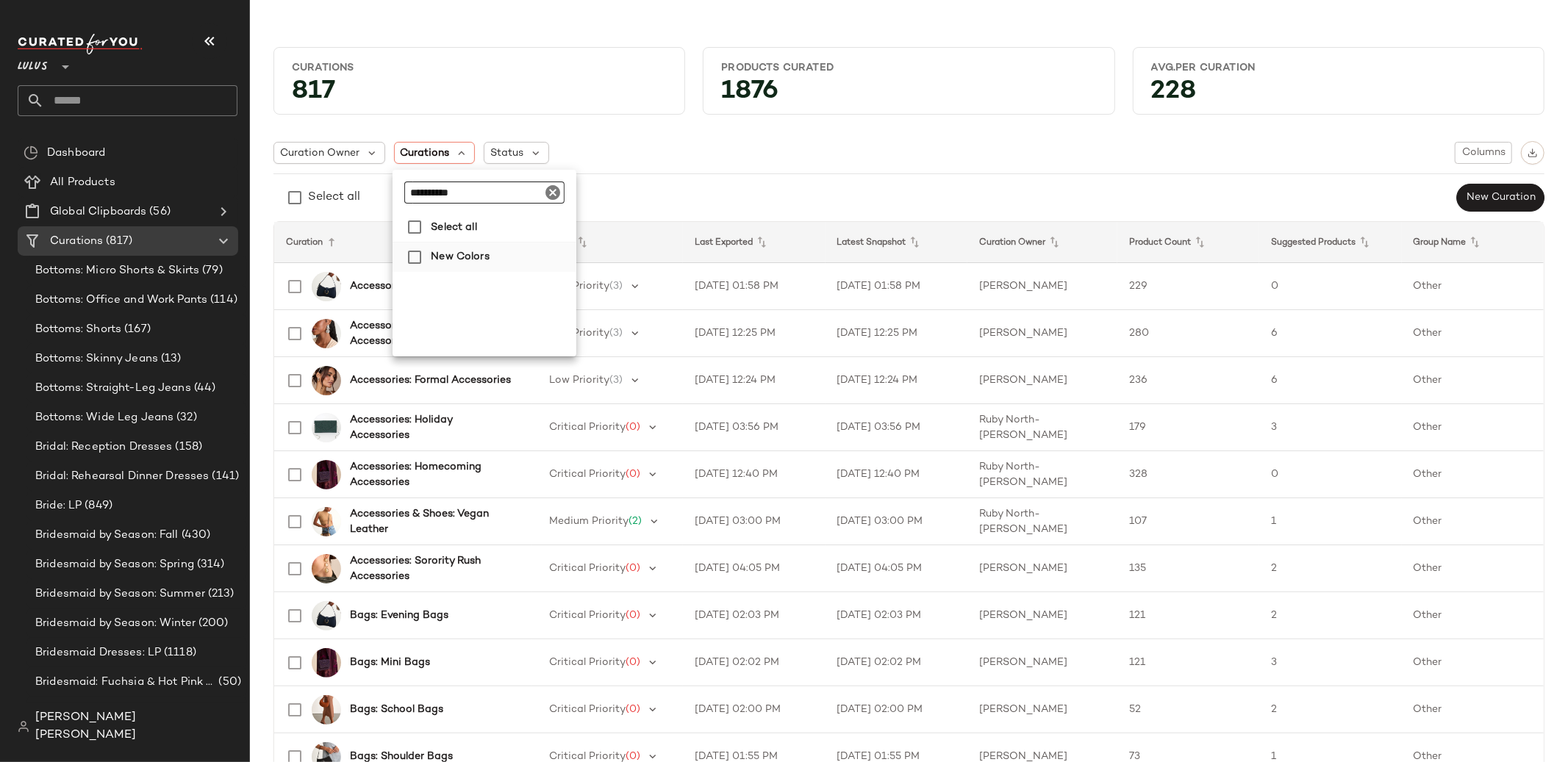
type input "**********"
click at [456, 262] on span "New Colors" at bounding box center [460, 257] width 58 height 29
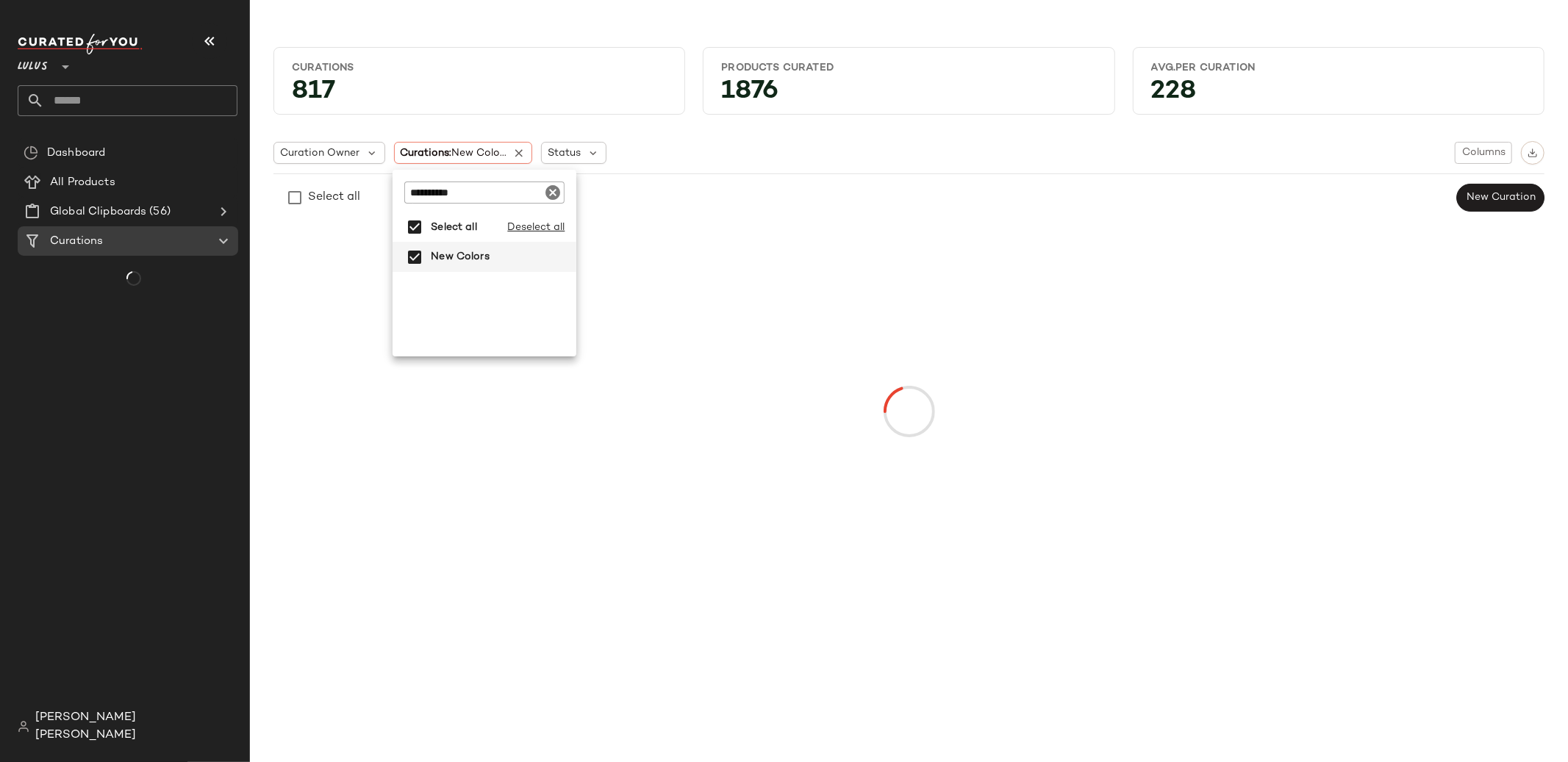
click at [640, 201] on div "Select all New Curation" at bounding box center [908, 197] width 1270 height 29
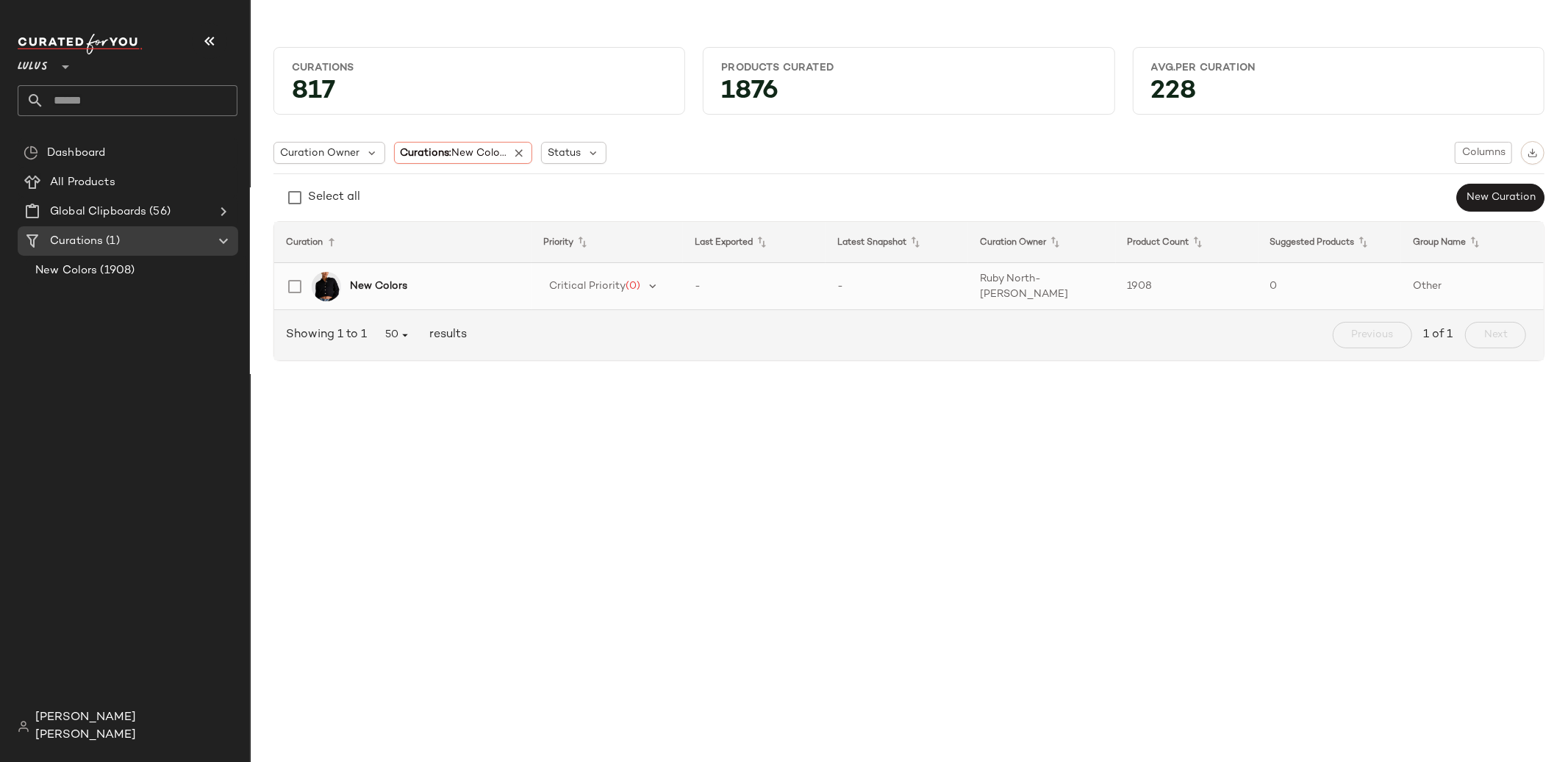
click at [372, 291] on b "New Colors" at bounding box center [378, 287] width 58 height 16
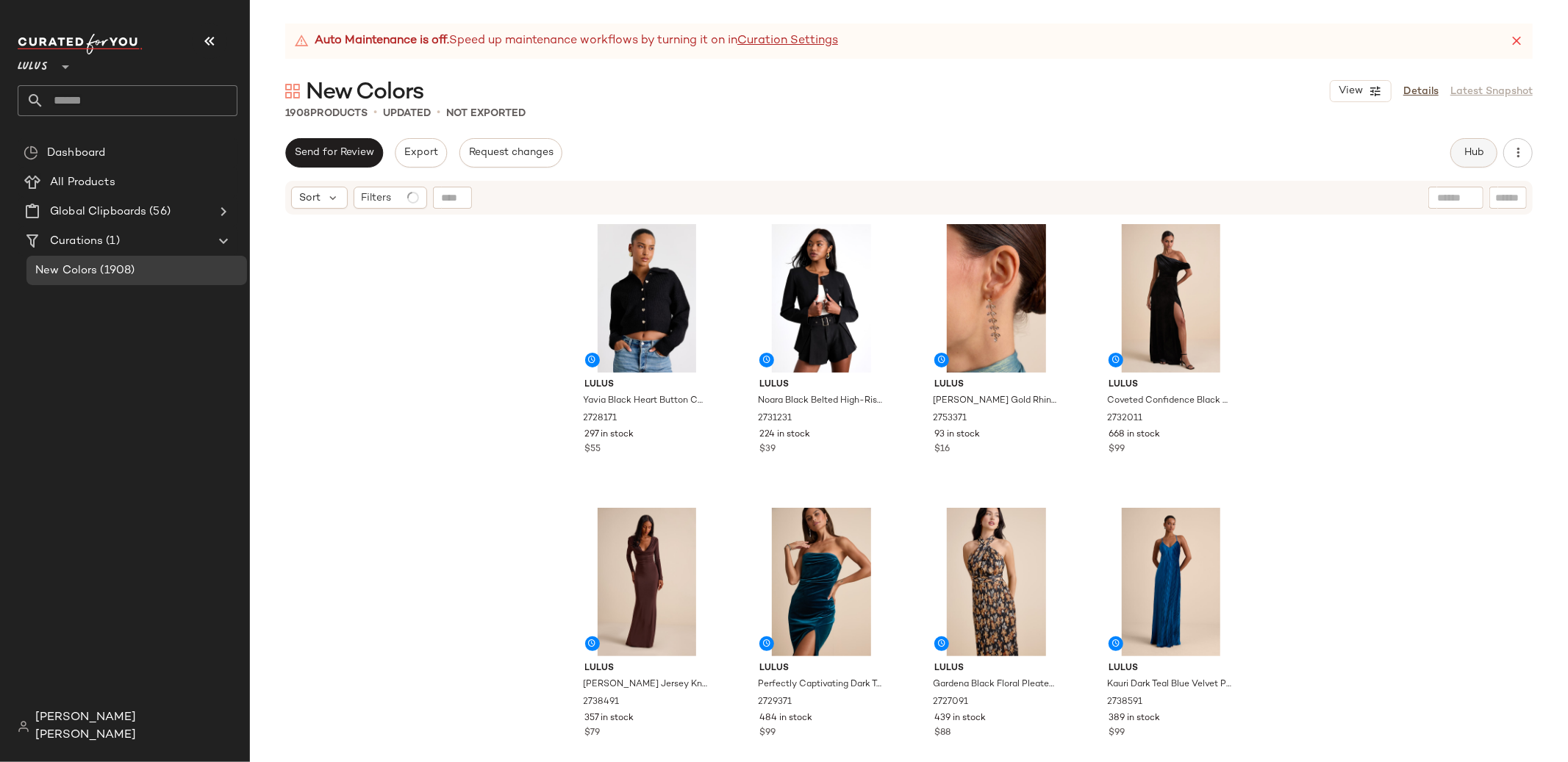
click at [1482, 150] on span "Hub" at bounding box center [1473, 152] width 21 height 12
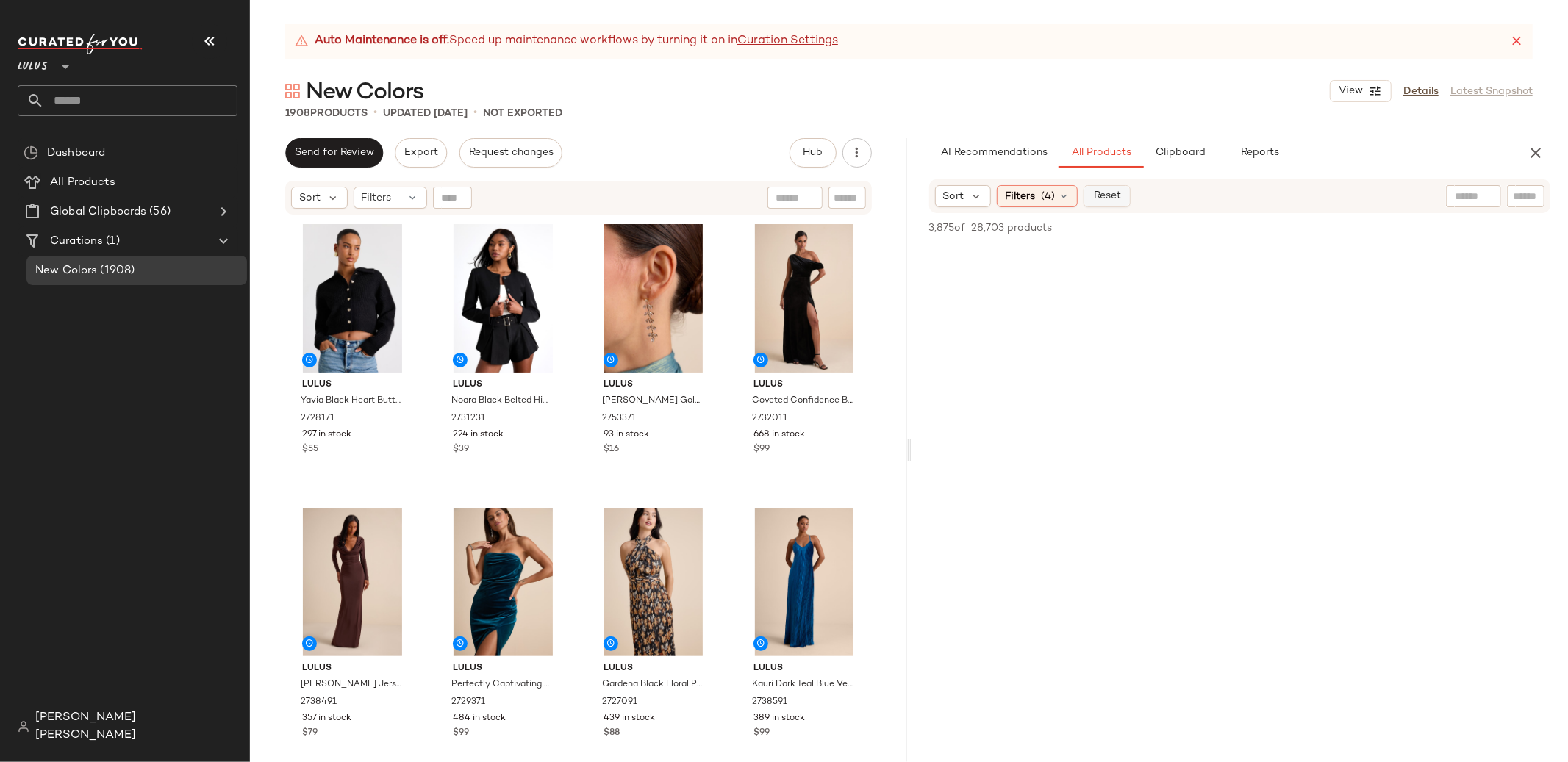
click at [1129, 193] on button "Reset" at bounding box center [1107, 197] width 47 height 22
